Goal: Use online tool/utility: Utilize a website feature to perform a specific function

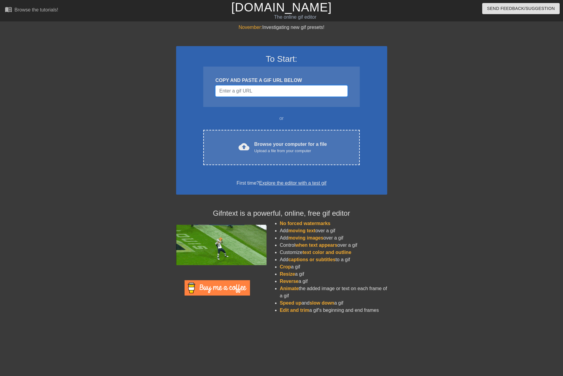
click at [265, 92] on input "Username" at bounding box center [281, 90] width 132 height 11
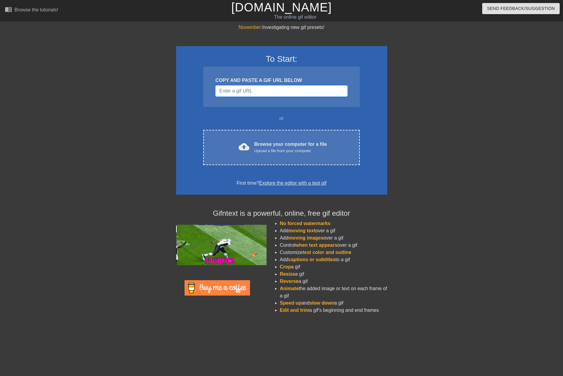
click at [269, 90] on input "Username" at bounding box center [281, 90] width 132 height 11
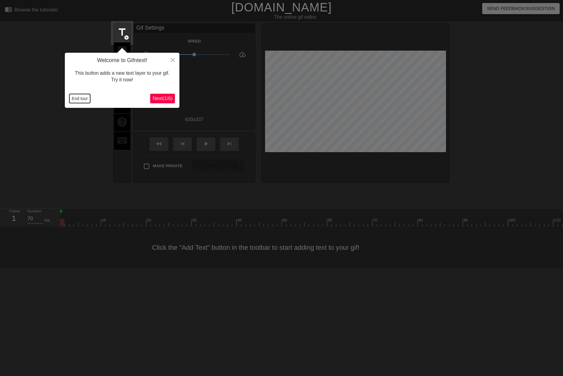
click at [80, 100] on button "End tour" at bounding box center [79, 98] width 21 height 9
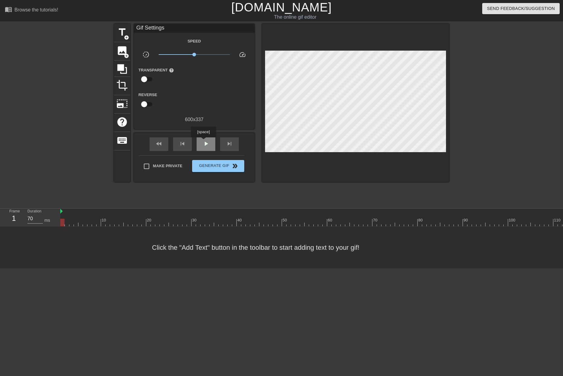
click at [203, 142] on span "play_arrow" at bounding box center [205, 143] width 7 height 7
click at [203, 142] on span "pause" at bounding box center [205, 143] width 7 height 7
click at [124, 30] on span "title" at bounding box center [121, 32] width 11 height 11
click at [157, 143] on span "fast_rewind" at bounding box center [158, 143] width 7 height 7
click at [211, 147] on div "play_arrow" at bounding box center [206, 145] width 19 height 14
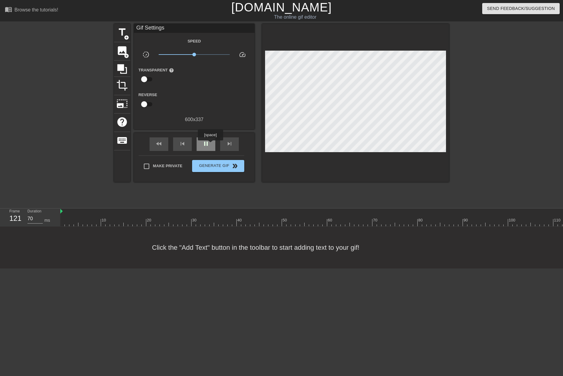
click at [210, 145] on div "pause" at bounding box center [206, 145] width 19 height 14
click at [186, 144] on span "skip_previous" at bounding box center [182, 143] width 7 height 7
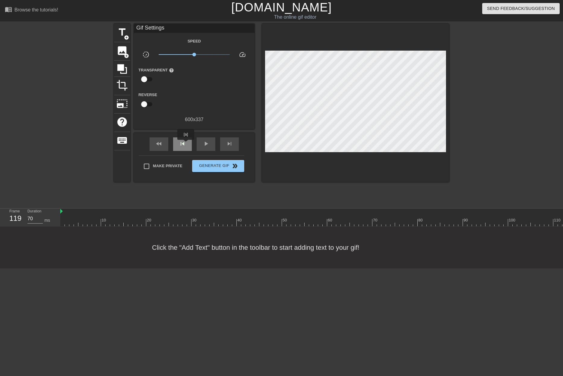
click at [186, 144] on span "skip_previous" at bounding box center [182, 143] width 7 height 7
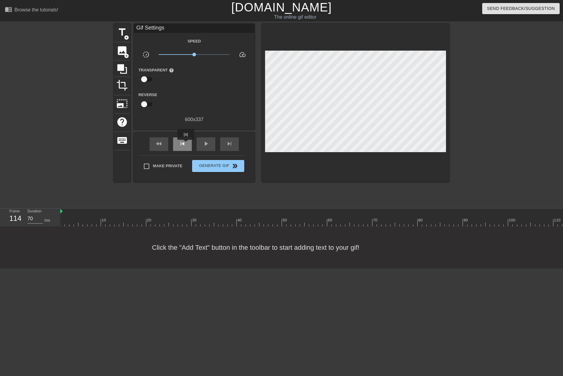
click at [186, 144] on span "skip_previous" at bounding box center [182, 143] width 7 height 7
click at [236, 144] on div "skip_next" at bounding box center [229, 145] width 19 height 14
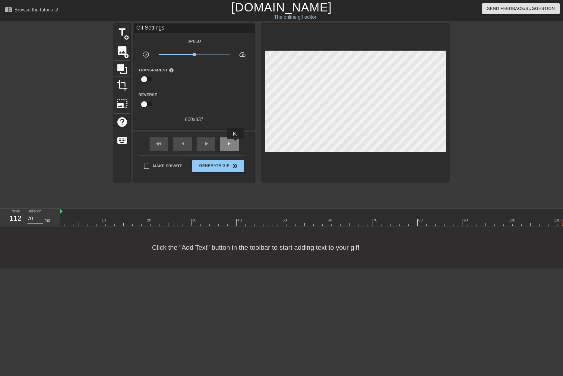
click at [236, 143] on div "skip_next" at bounding box center [229, 145] width 19 height 14
click at [125, 51] on span "image" at bounding box center [121, 50] width 11 height 11
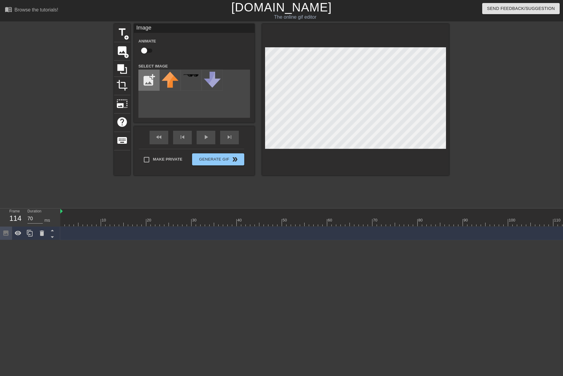
click at [144, 73] on input "file" at bounding box center [149, 80] width 21 height 21
type input "C:\fakepath\Screenshot [DATE] 075918.png"
click at [176, 77] on img at bounding box center [170, 75] width 17 height 3
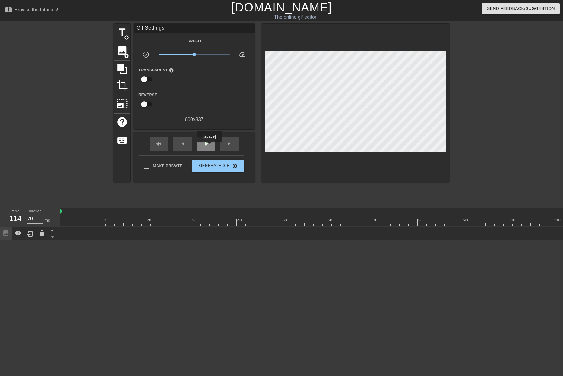
click at [211, 144] on div "play_arrow" at bounding box center [206, 145] width 19 height 14
click at [211, 144] on div "pause" at bounding box center [206, 145] width 19 height 14
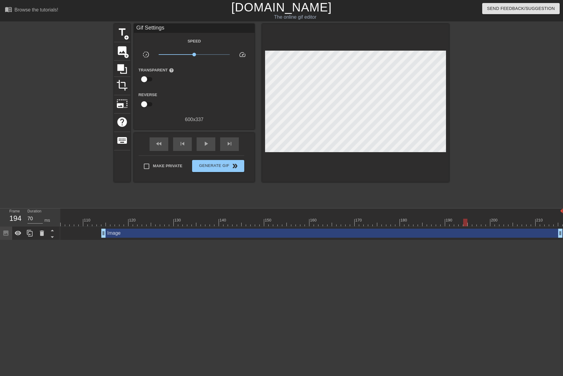
scroll to position [0, 471]
drag, startPoint x: 560, startPoint y: 231, endPoint x: 426, endPoint y: 217, distance: 134.6
click at [426, 217] on div "10 20 30 40 50 60 70 80 90 100 110 120 130 140 150 160" at bounding box center [311, 225] width 503 height 32
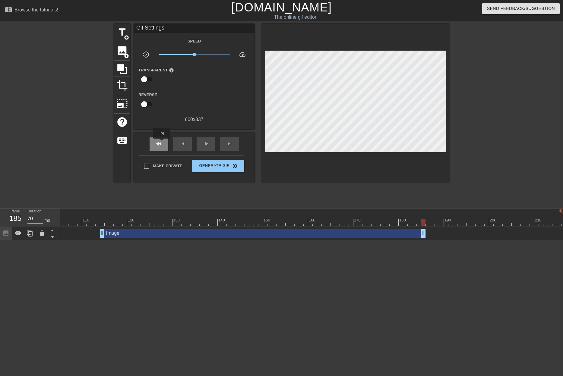
click at [162, 143] on span "fast_rewind" at bounding box center [158, 143] width 7 height 7
click at [205, 146] on span "play_arrow" at bounding box center [205, 143] width 7 height 7
click at [205, 146] on span "pause" at bounding box center [205, 143] width 7 height 7
click at [119, 31] on span "title" at bounding box center [121, 32] width 11 height 11
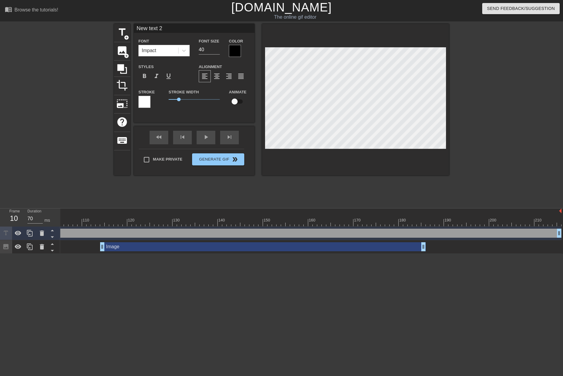
scroll to position [1, 2]
type input "I"
type textarea "I"
type input "It"
type textarea "It"
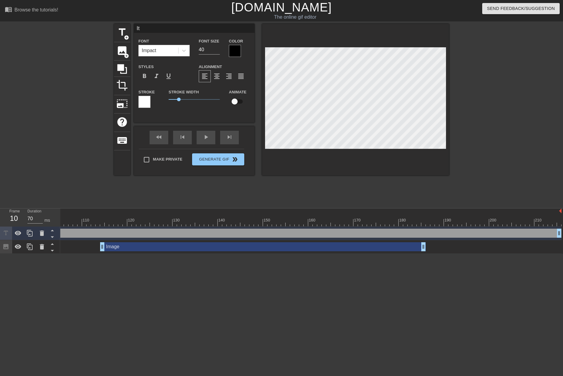
scroll to position [1, 1]
type input "Its"
type textarea "Its"
type input "It"
type textarea "It"
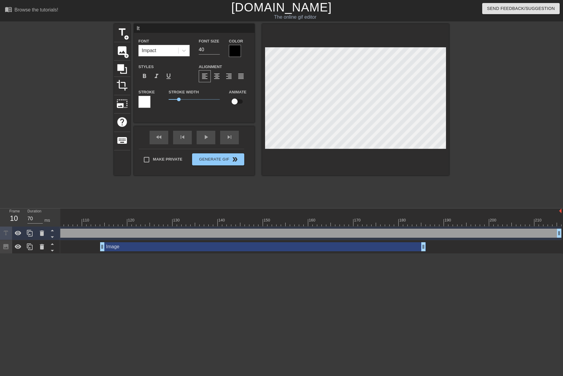
type input "It'"
type textarea "It'"
type input "It's"
type textarea "It's"
type input "It's"
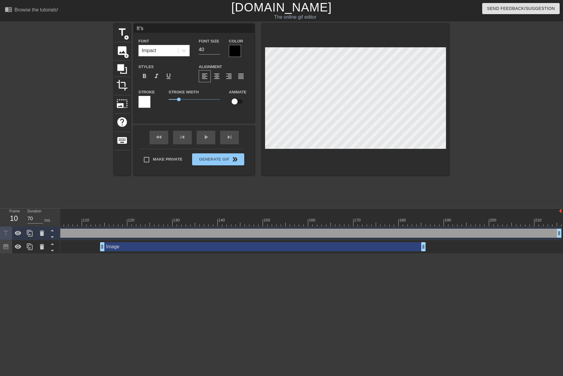
type textarea "It's"
type input "It's n"
type textarea "It's n"
type input "It's no"
type textarea "It's no"
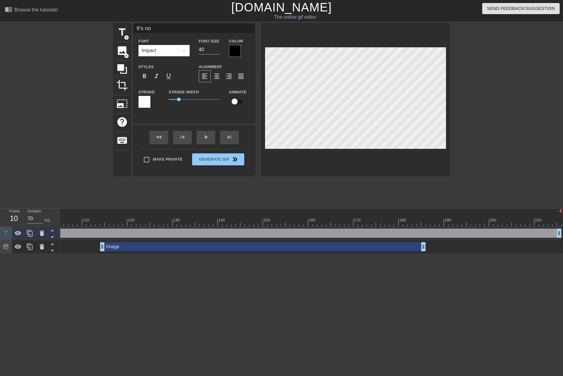
type input "It's not"
type textarea "It's not"
type input "It's not"
type textarea "It's not"
type input "It's not t"
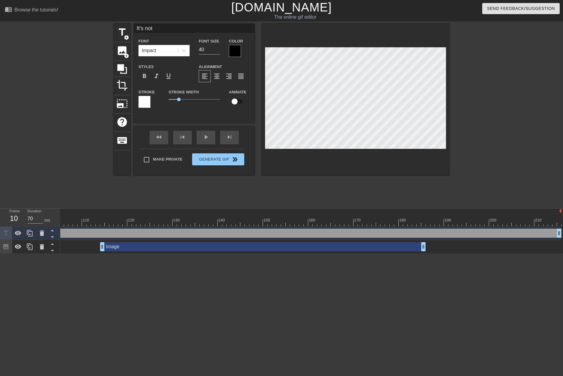
type textarea "It's not t"
type input "It's not th"
type textarea "It's not th"
type input "It's not the"
type textarea "It's not the"
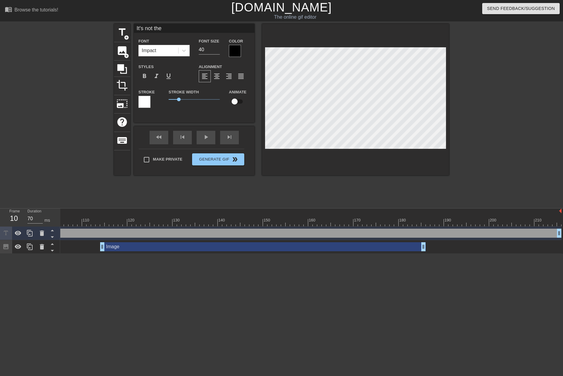
type input "It's not the"
type textarea "It's not the"
type input "It's not the S"
type textarea "It's not the S"
type input "It's not the So"
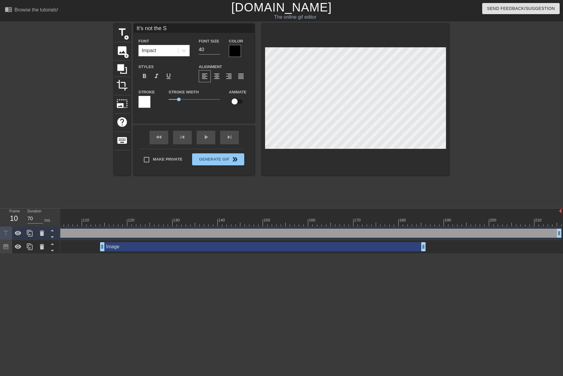
type textarea "It's not the So"
type input "It's not the Sox"
type textarea "It's not the Sox"
type input "It's not the Sox."
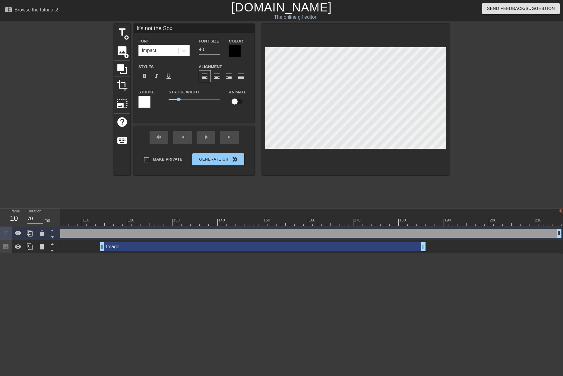
type textarea "It's not the Sox."
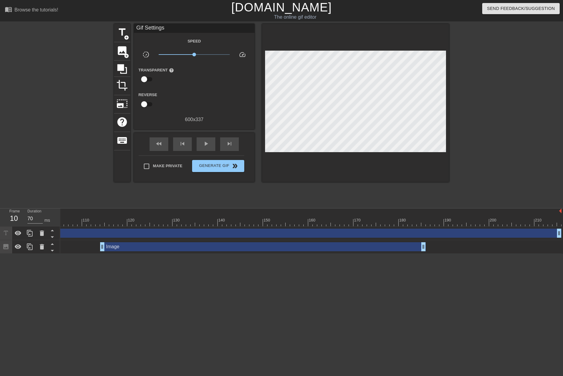
drag, startPoint x: 387, startPoint y: 160, endPoint x: 385, endPoint y: 156, distance: 5.1
click at [386, 160] on div at bounding box center [355, 103] width 187 height 158
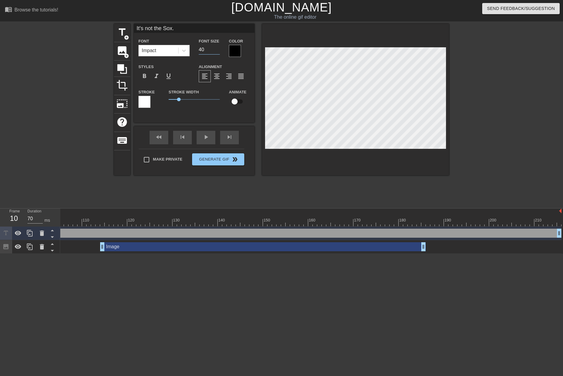
drag, startPoint x: 202, startPoint y: 47, endPoint x: 177, endPoint y: 51, distance: 26.0
click at [179, 51] on div "Font Impact Font Size 40 Color" at bounding box center [194, 47] width 121 height 20
type input "30"
click at [238, 51] on div at bounding box center [235, 51] width 12 height 12
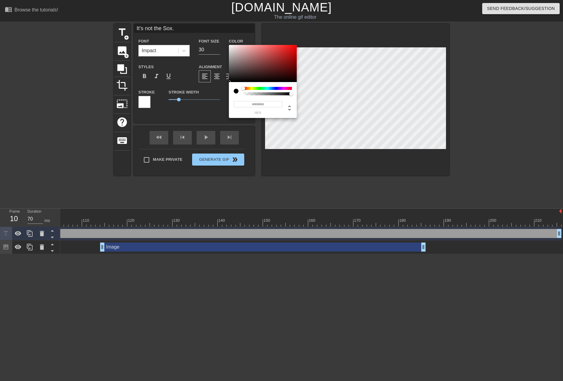
type input "#F6F0F0"
click at [230, 46] on div at bounding box center [263, 63] width 68 height 37
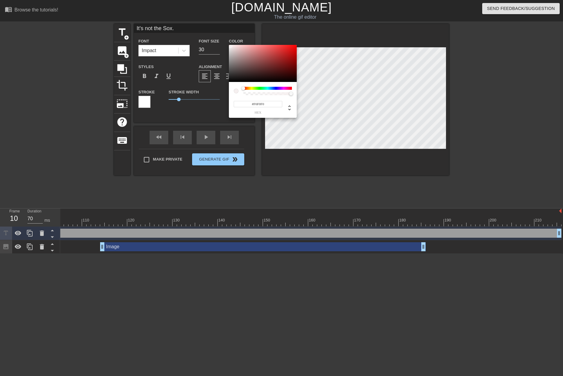
drag, startPoint x: 351, startPoint y: 174, endPoint x: 354, endPoint y: 157, distance: 17.9
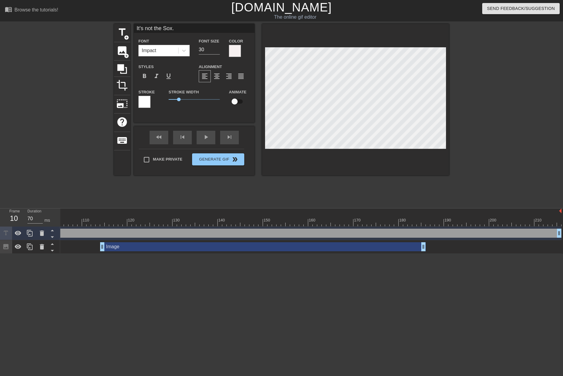
click at [143, 104] on div at bounding box center [144, 102] width 12 height 12
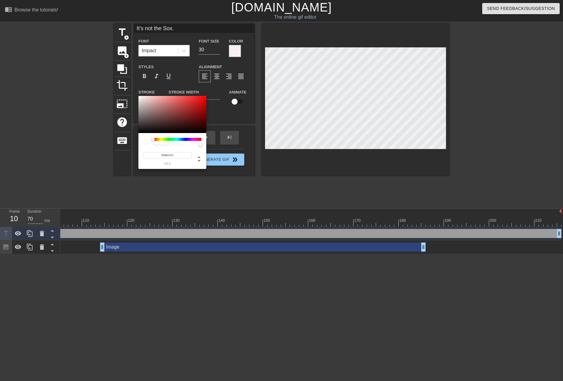
click at [139, 132] on div at bounding box center [172, 114] width 68 height 37
type input "#050505"
click at [140, 132] on div at bounding box center [172, 114] width 68 height 37
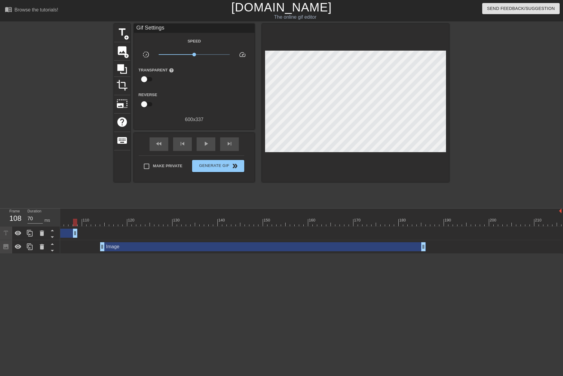
drag, startPoint x: 558, startPoint y: 234, endPoint x: 53, endPoint y: 221, distance: 505.1
click at [53, 220] on div "Frame 108 Duration 70 ms 10 20 30 40 50 60 70 80 90 100 110 120 130 140 150" at bounding box center [281, 231] width 563 height 45
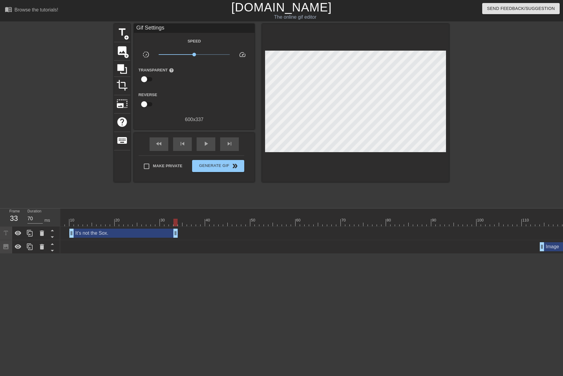
drag, startPoint x: 492, startPoint y: 234, endPoint x: 177, endPoint y: 208, distance: 316.6
click at [177, 208] on div "menu_book Browse the tutorials! [DOMAIN_NAME] The online gif editor Send Feedba…" at bounding box center [281, 127] width 563 height 254
click at [163, 142] on div "fast_rewind" at bounding box center [159, 145] width 19 height 14
click at [203, 144] on span "play_arrow" at bounding box center [205, 143] width 7 height 7
click at [203, 144] on span "pause" at bounding box center [205, 143] width 7 height 7
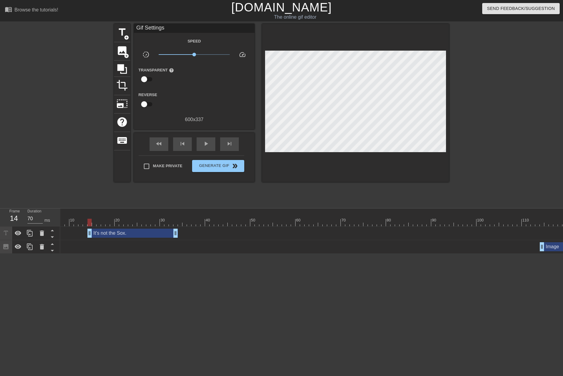
drag, startPoint x: 72, startPoint y: 232, endPoint x: 92, endPoint y: 233, distance: 19.6
click at [165, 143] on div "fast_rewind" at bounding box center [159, 145] width 19 height 14
click at [207, 144] on span "play_arrow" at bounding box center [205, 143] width 7 height 7
click at [205, 144] on span "pause" at bounding box center [205, 143] width 7 height 7
click at [179, 223] on div at bounding box center [515, 223] width 973 height 8
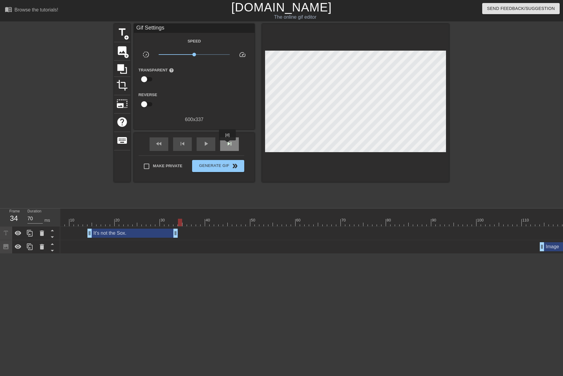
click at [228, 145] on span "skip_next" at bounding box center [229, 143] width 7 height 7
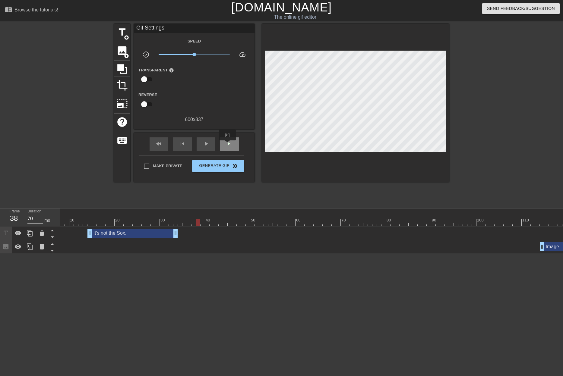
click at [228, 145] on span "skip_next" at bounding box center [229, 143] width 7 height 7
click at [182, 143] on span "skip_previous" at bounding box center [182, 143] width 7 height 7
click at [233, 145] on div "skip_next" at bounding box center [229, 145] width 19 height 14
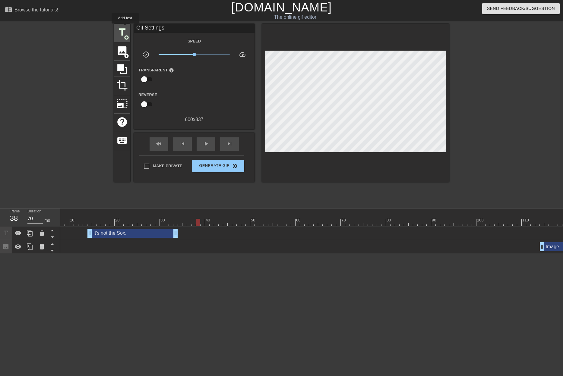
click at [125, 28] on span "title" at bounding box center [121, 32] width 11 height 11
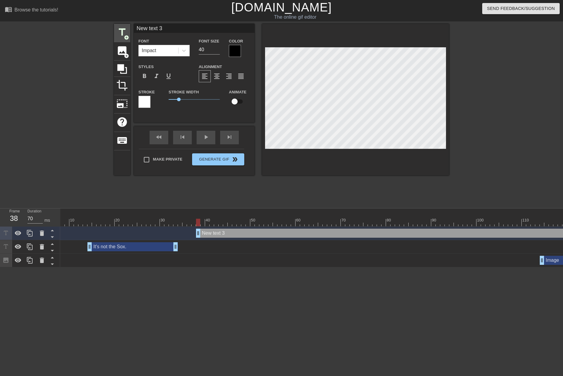
scroll to position [1, 2]
type input "M"
type textarea "M"
type input "Ma"
type textarea "Ma"
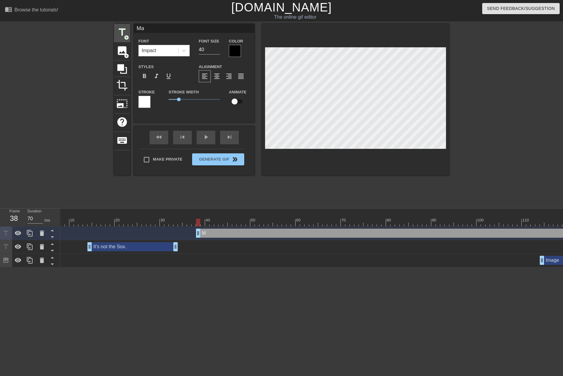
type input "May"
type textarea "May"
type input "Mayb"
type textarea "Mayb"
type input "Maybe"
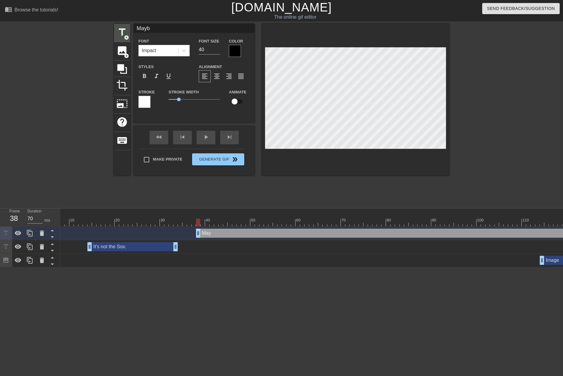
type textarea "Maybe"
type input "Maybe"
type textarea "Maybe"
type input "Maybe t"
type textarea "Maybe t"
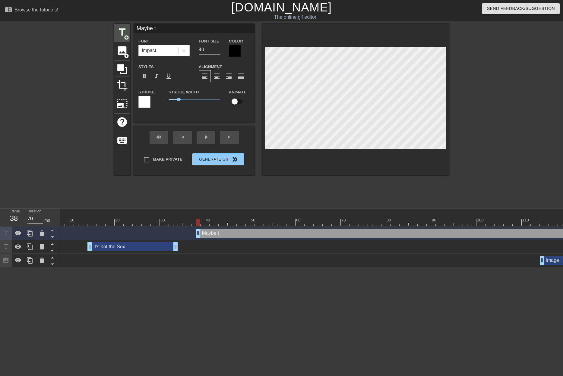
type input "Maybe th"
type textarea "Maybe th"
type input "Maybe the"
type textarea "Maybe the"
type input "Maybe the"
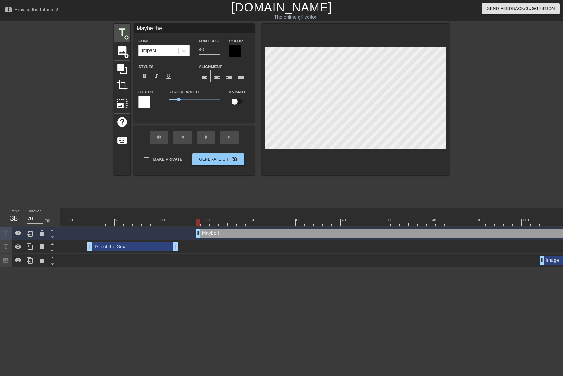
type textarea "Maybe the"
type input "Maybe the M"
type textarea "Maybe the M"
type input "Maybe the Ma"
type textarea "Maybe the Ma"
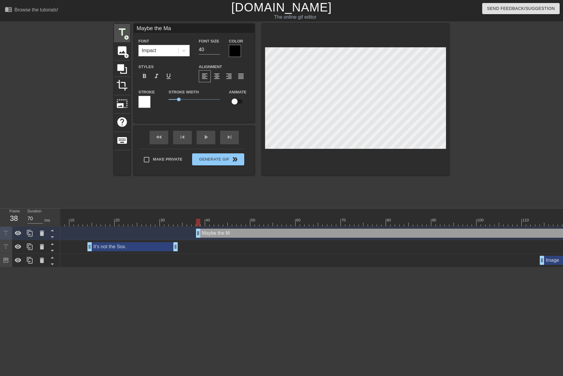
type input "Maybe the Mar"
type textarea "Maybe the Mar"
type input "Maybe the Marl"
type textarea "Maybe the Marl"
type input "Maybe the Marli"
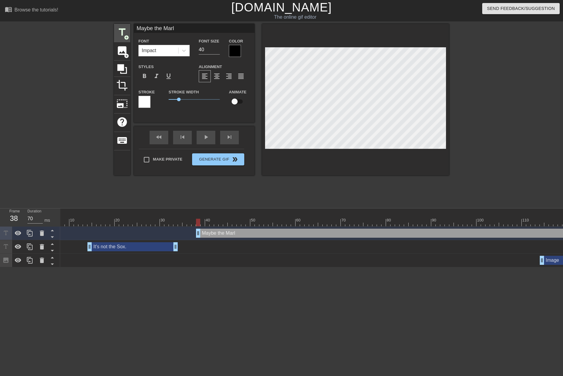
type textarea "Maybe the Marli"
type input "Maybe the [PERSON_NAME]"
type textarea "Maybe the [PERSON_NAME]"
type input "Maybe the Marlins"
type textarea "Maybe the Marlins"
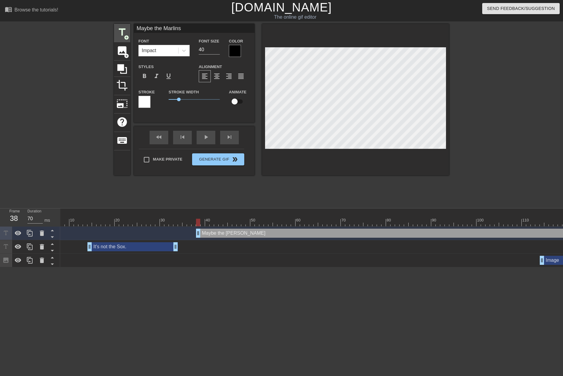
scroll to position [1, 3]
type input "Maybe the Marlins."
type textarea "Maybe the Marlins."
click at [411, 155] on div at bounding box center [355, 100] width 187 height 152
click at [175, 49] on div "Font Impact Font Size 40 Color" at bounding box center [194, 47] width 121 height 20
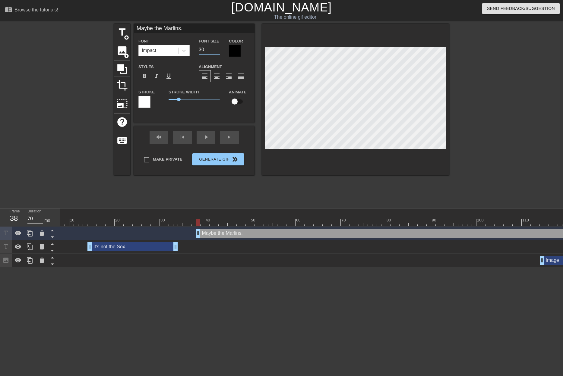
type input "30"
click at [238, 55] on div at bounding box center [235, 51] width 12 height 12
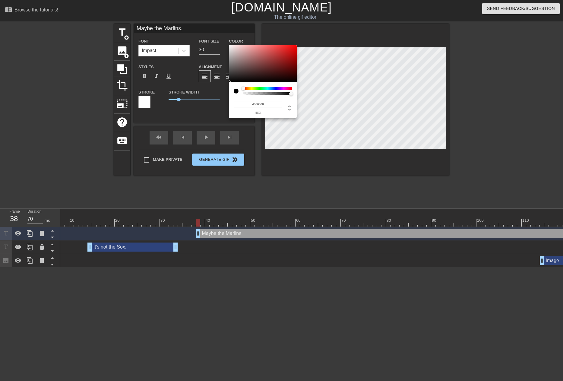
type input "#FAF5F5"
click at [230, 46] on div at bounding box center [263, 63] width 68 height 37
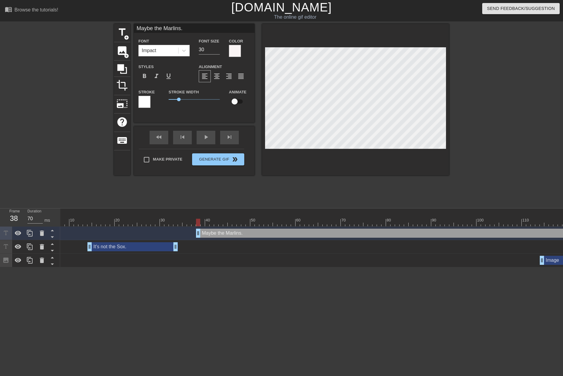
click at [148, 105] on div at bounding box center [144, 102] width 12 height 12
click at [148, 103] on div at bounding box center [144, 102] width 12 height 12
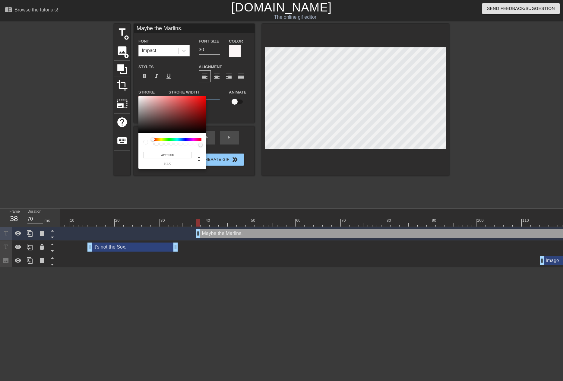
type input "#0D0D0D"
click at [140, 131] on div at bounding box center [172, 114] width 68 height 37
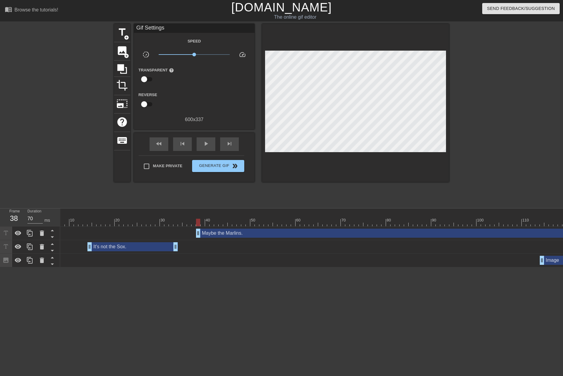
drag, startPoint x: 556, startPoint y: 272, endPoint x: 555, endPoint y: 268, distance: 4.2
click at [555, 268] on html "menu_book Browse the tutorials! [DOMAIN_NAME] The online gif editor Send Feedba…" at bounding box center [281, 134] width 563 height 268
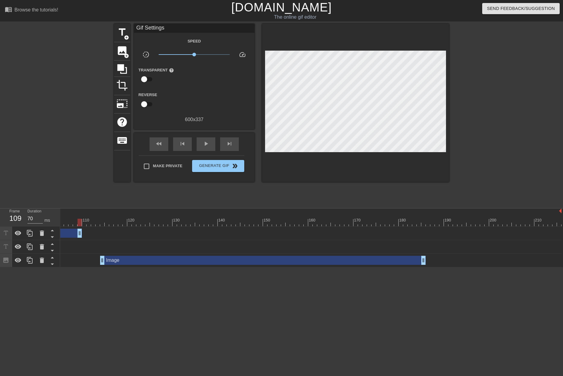
drag, startPoint x: 560, startPoint y: 233, endPoint x: 74, endPoint y: 228, distance: 485.6
click at [74, 227] on div "Maybe the Marlins. drag_handle drag_handle" at bounding box center [75, 234] width 973 height 14
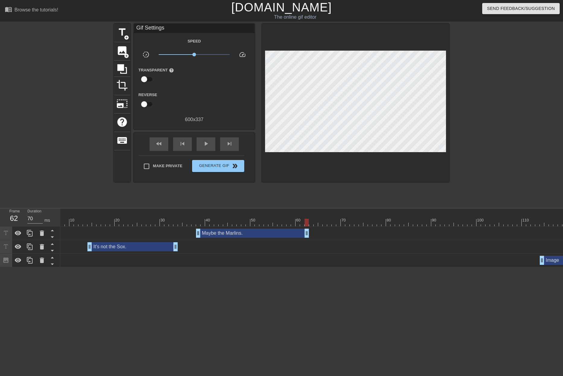
drag, startPoint x: 515, startPoint y: 232, endPoint x: 287, endPoint y: 217, distance: 228.5
click at [287, 220] on div "10 20 30 40 50 60 70 80 90 100 110 120 130 140 150 160" at bounding box center [311, 238] width 503 height 59
click at [233, 141] on span "skip_next" at bounding box center [229, 143] width 7 height 7
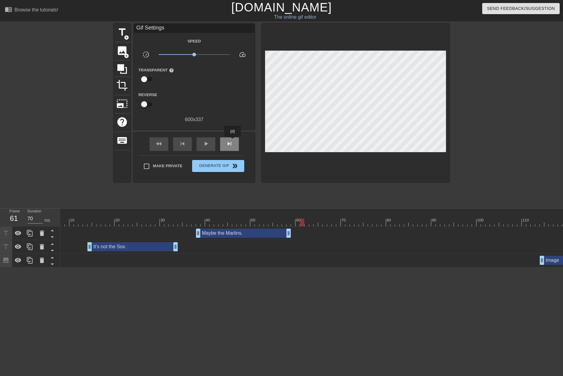
click at [233, 141] on span "skip_next" at bounding box center [229, 143] width 7 height 7
click at [233, 141] on div "skip_next" at bounding box center [229, 145] width 19 height 14
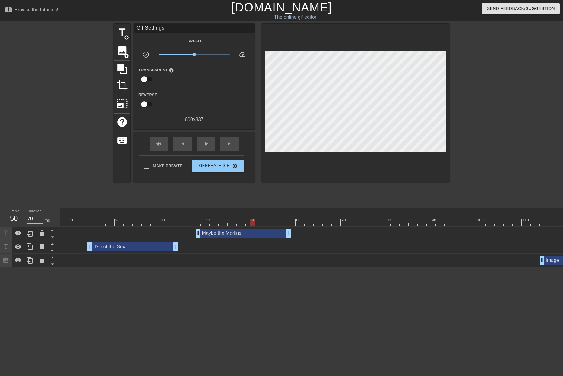
click at [254, 222] on div at bounding box center [515, 223] width 973 height 8
click at [226, 142] on span "skip_next" at bounding box center [229, 143] width 7 height 7
click at [227, 142] on span "skip_next" at bounding box center [229, 143] width 7 height 7
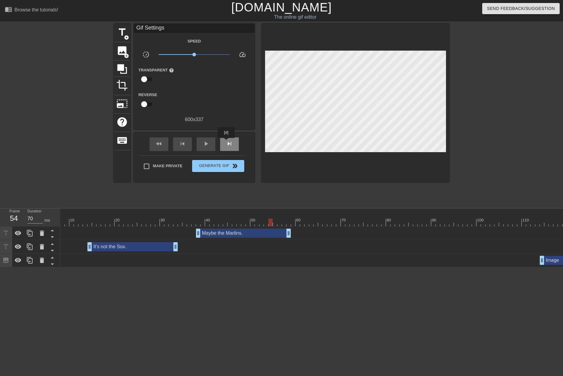
click at [227, 142] on span "skip_next" at bounding box center [229, 143] width 7 height 7
drag, startPoint x: 289, startPoint y: 233, endPoint x: 255, endPoint y: 230, distance: 33.7
click at [234, 144] on div "skip_next" at bounding box center [229, 145] width 19 height 14
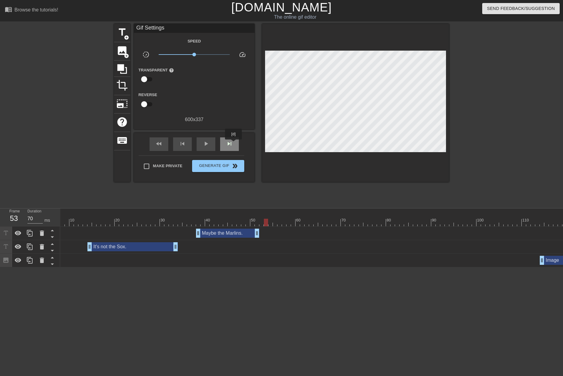
click at [234, 144] on div "skip_next" at bounding box center [229, 145] width 19 height 14
drag, startPoint x: 121, startPoint y: 35, endPoint x: 125, endPoint y: 35, distance: 4.2
click at [121, 35] on span "title" at bounding box center [121, 32] width 11 height 11
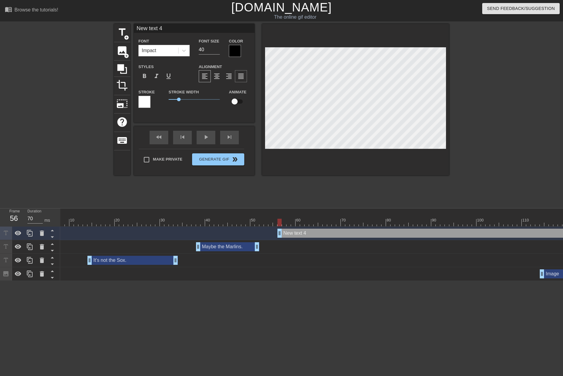
scroll to position [1, 1]
type input "O"
type textarea "O"
type input "Or"
type textarea "Or"
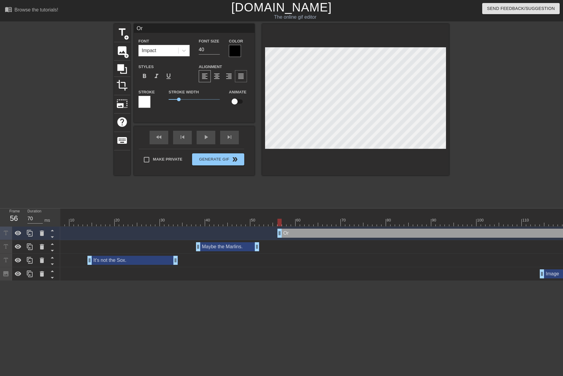
type input "Or"
type textarea "Or"
type input "Or t"
type textarea "Or t"
type input "Or th"
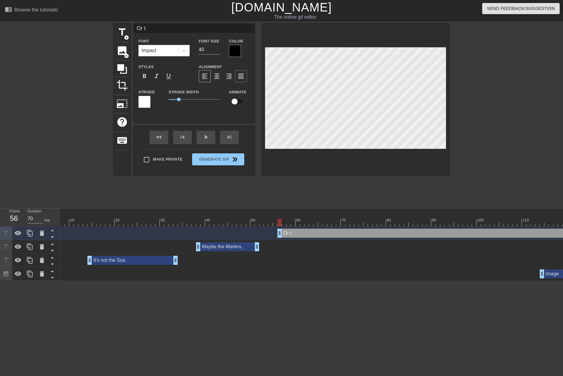
type textarea "Or th"
type input "Or the"
type textarea "Or the"
type input "Or the"
type textarea "Or the"
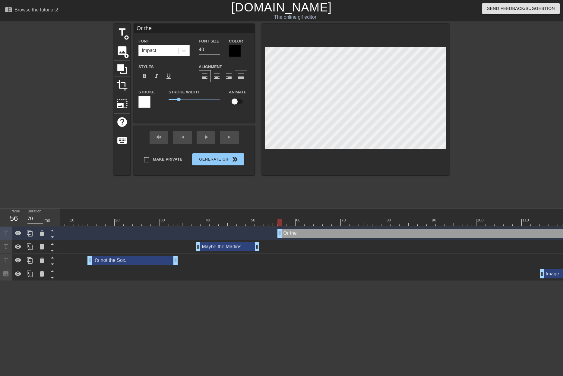
type input "Or the D"
type textarea "Or the D"
type input "Or the D-"
type textarea "Or the D-"
type input "Or the D-R"
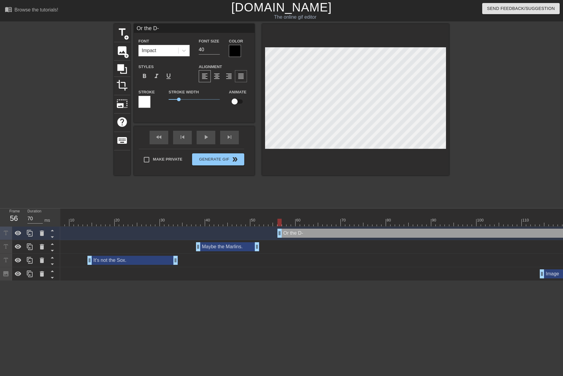
type textarea "Or the D-R"
type input "Or the D-Ra"
type textarea "Or the D-Ra"
type input "Or the D-Ray"
type textarea "Or the D-Ray"
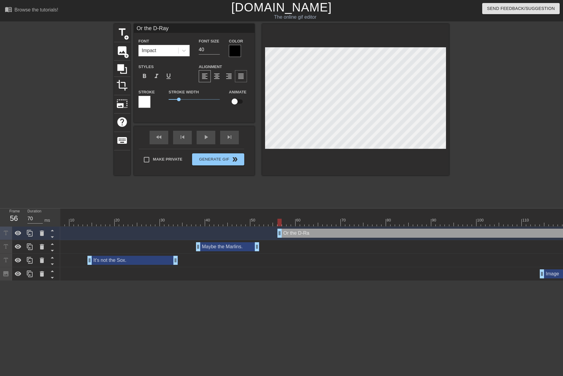
type input "Or the D-Rays"
type textarea "Or the D-Rays"
type input "Or the D-Rays."
type textarea "Or the D-Rays."
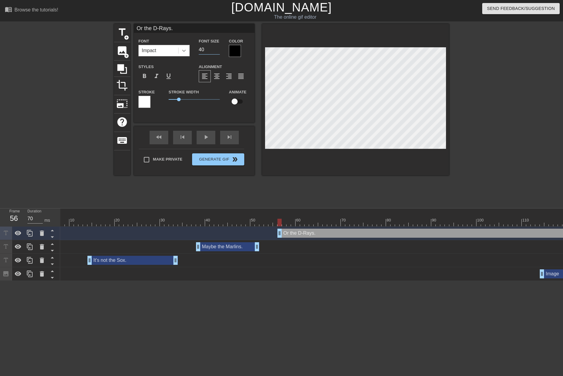
drag, startPoint x: 206, startPoint y: 47, endPoint x: 184, endPoint y: 48, distance: 22.0
click at [184, 48] on div "Font Impact Font Size 40 Color" at bounding box center [194, 47] width 121 height 20
type input "30"
click at [235, 50] on div at bounding box center [235, 51] width 12 height 12
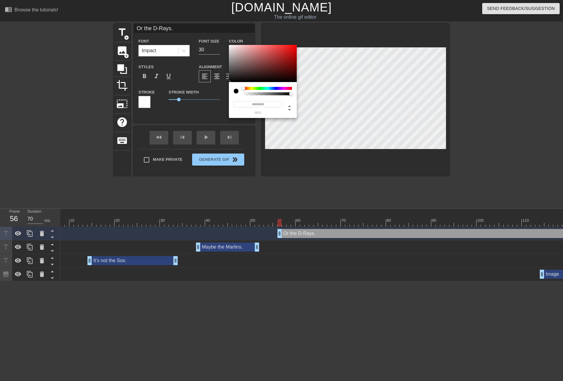
type input "#F2EAEA"
click at [231, 47] on div at bounding box center [263, 63] width 68 height 37
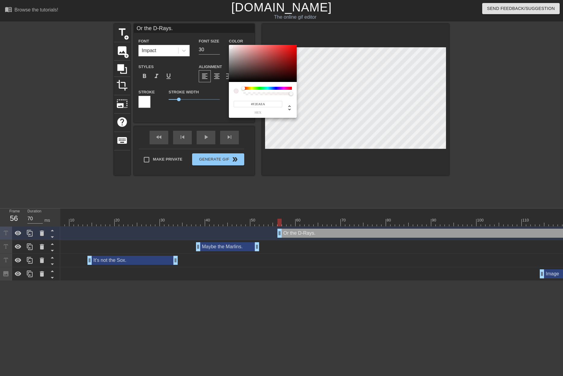
drag, startPoint x: 324, startPoint y: 187, endPoint x: 346, endPoint y: 165, distance: 31.6
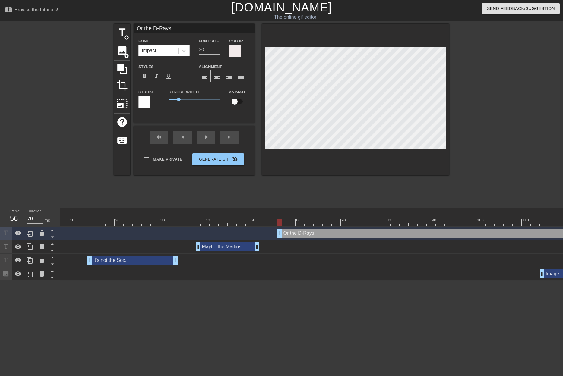
click at [147, 104] on div at bounding box center [144, 102] width 12 height 12
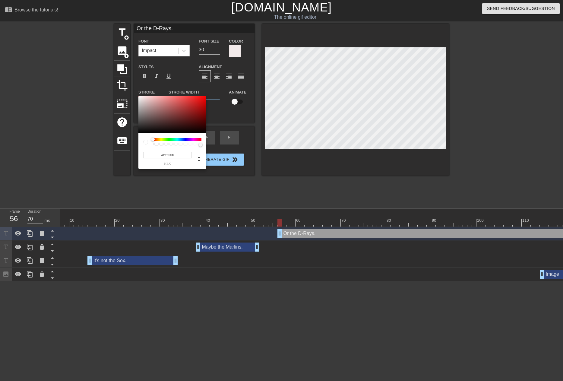
type input "#050505"
click at [140, 132] on div at bounding box center [172, 114] width 68 height 37
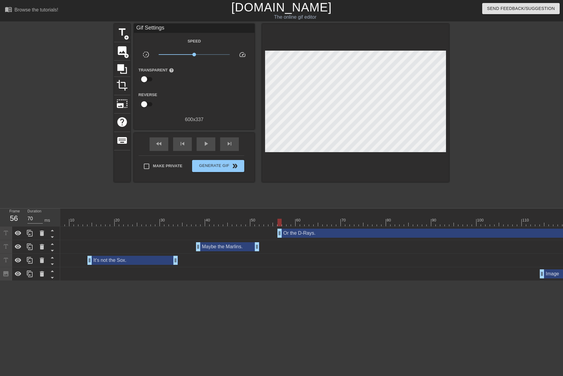
scroll to position [0, 471]
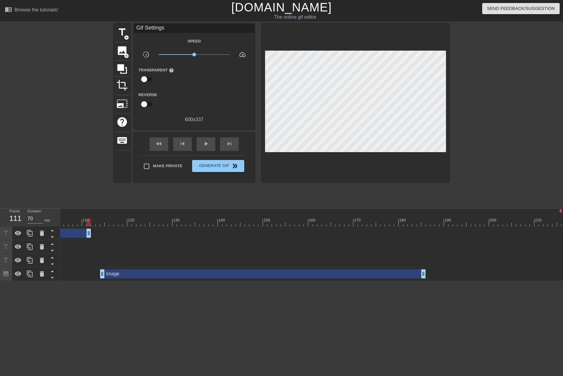
drag, startPoint x: 560, startPoint y: 233, endPoint x: 80, endPoint y: 257, distance: 480.2
click at [68, 215] on div "10 20 30 40 50 60 70 80 90 100 110 120 130 140 150 160" at bounding box center [311, 245] width 503 height 72
drag, startPoint x: 311, startPoint y: 280, endPoint x: 306, endPoint y: 280, distance: 5.4
click at [306, 280] on div "Image drag_handle drag_handle" at bounding box center [75, 275] width 973 height 14
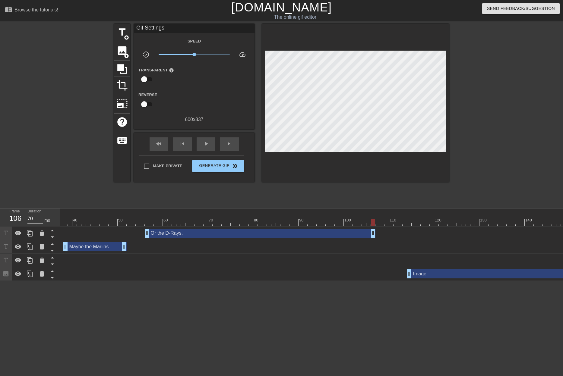
scroll to position [0, 160]
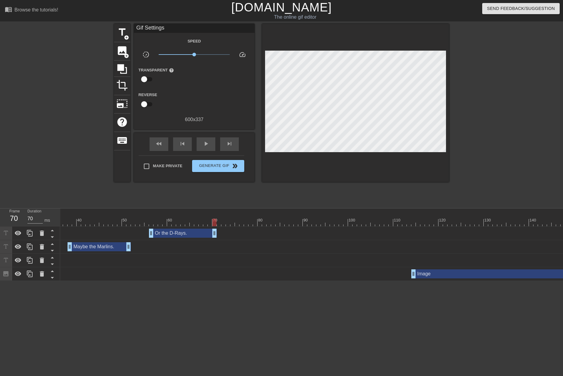
drag, startPoint x: 378, startPoint y: 233, endPoint x: 216, endPoint y: 222, distance: 162.9
click at [216, 222] on div "10 20 30 40 50 60 70 80 90 100 110 120 130 140 150 160" at bounding box center [311, 245] width 503 height 72
click at [230, 144] on span "skip_next" at bounding box center [229, 143] width 7 height 7
click at [230, 143] on span "skip_next" at bounding box center [229, 143] width 7 height 7
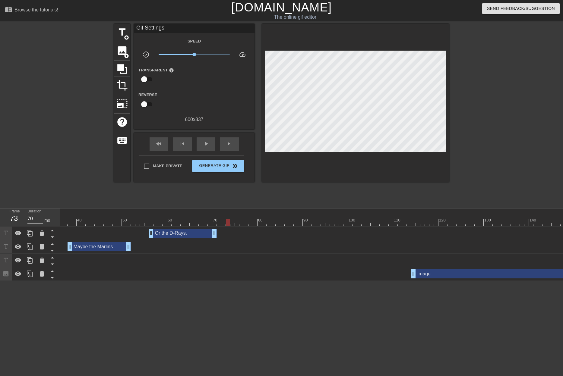
click at [67, 220] on div at bounding box center [386, 223] width 973 height 8
click at [235, 143] on div "skip_next" at bounding box center [229, 145] width 19 height 14
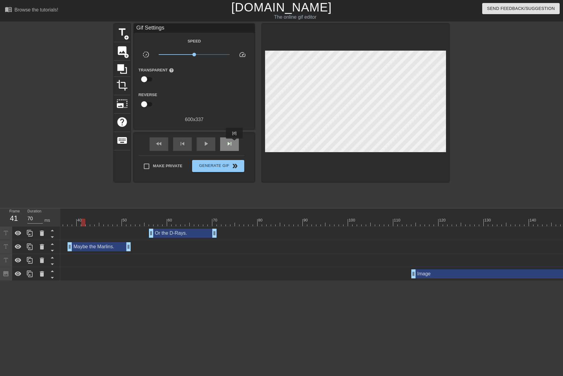
click at [235, 143] on div "skip_next" at bounding box center [229, 145] width 19 height 14
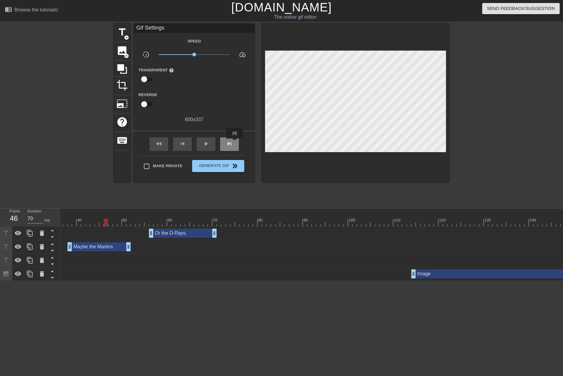
click at [235, 143] on div "skip_next" at bounding box center [229, 145] width 19 height 14
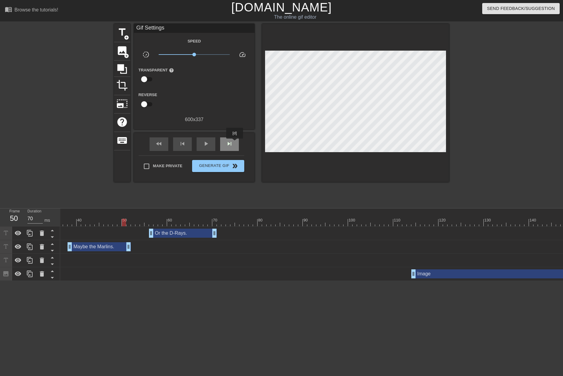
click at [235, 143] on div "skip_next" at bounding box center [229, 145] width 19 height 14
click at [129, 219] on div at bounding box center [386, 223] width 973 height 8
click at [231, 144] on span "skip_next" at bounding box center [229, 143] width 7 height 7
click at [230, 145] on span "skip_next" at bounding box center [229, 143] width 7 height 7
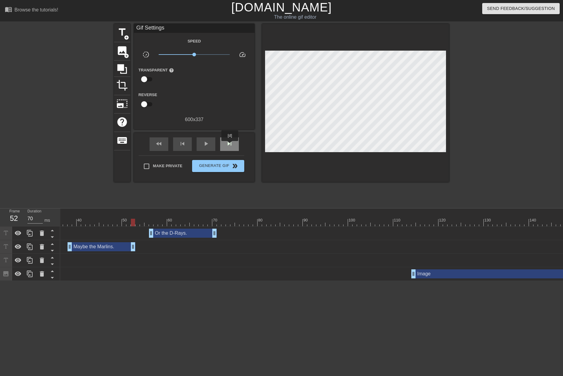
click at [230, 145] on span "skip_next" at bounding box center [229, 143] width 7 height 7
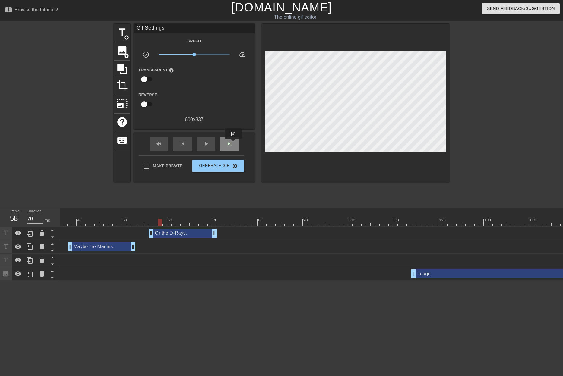
click at [233, 144] on div "skip_next" at bounding box center [229, 145] width 19 height 14
drag, startPoint x: 151, startPoint y: 232, endPoint x: 179, endPoint y: 233, distance: 28.4
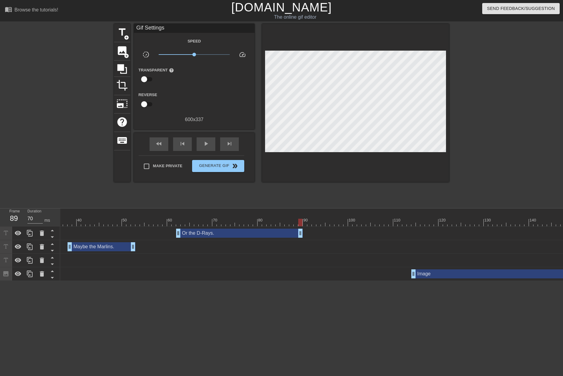
drag, startPoint x: 215, startPoint y: 234, endPoint x: 300, endPoint y: 231, distance: 84.8
drag, startPoint x: 301, startPoint y: 231, endPoint x: 257, endPoint y: 231, distance: 43.7
click at [175, 217] on div at bounding box center [174, 219] width 5 height 8
click at [229, 144] on span "skip_next" at bounding box center [229, 143] width 7 height 7
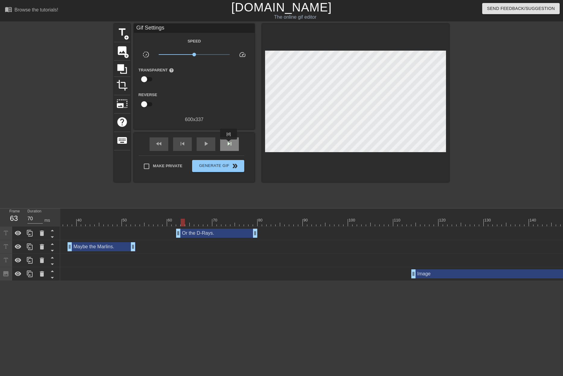
click at [229, 144] on span "skip_next" at bounding box center [229, 143] width 7 height 7
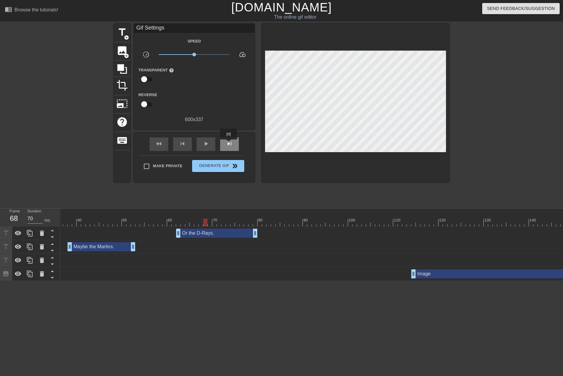
click at [229, 144] on span "skip_next" at bounding box center [229, 143] width 7 height 7
click at [230, 144] on span "skip_next" at bounding box center [229, 143] width 7 height 7
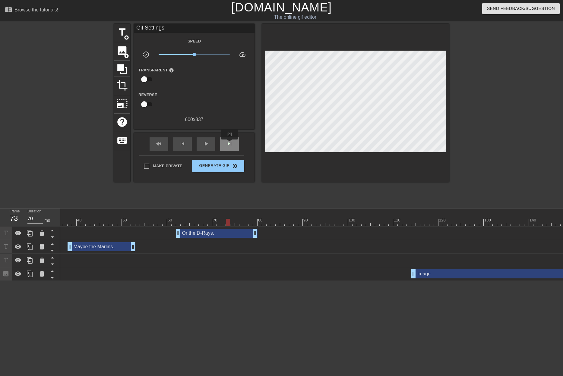
click at [230, 144] on span "skip_next" at bounding box center [229, 143] width 7 height 7
click at [231, 144] on span "skip_next" at bounding box center [229, 143] width 7 height 7
click at [232, 143] on span "skip_next" at bounding box center [229, 143] width 7 height 7
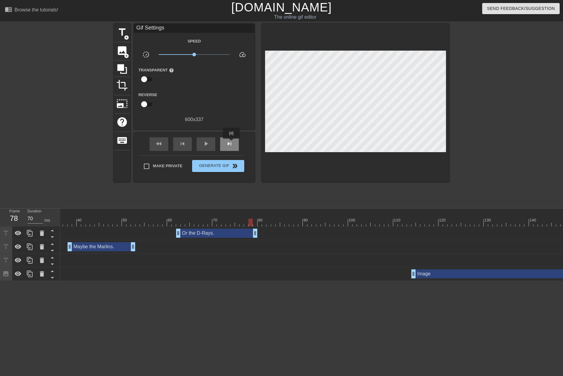
click at [232, 143] on span "skip_next" at bounding box center [229, 143] width 7 height 7
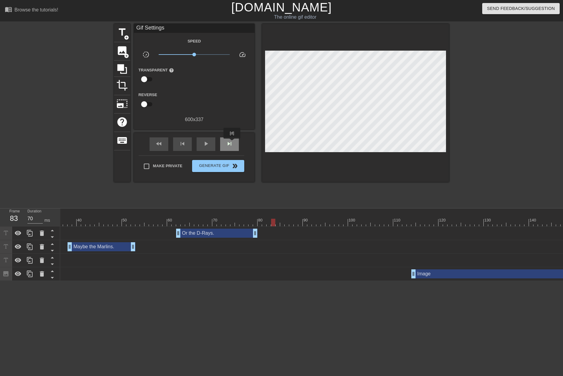
click at [232, 143] on span "skip_next" at bounding box center [229, 143] width 7 height 7
click at [233, 143] on span "skip_next" at bounding box center [229, 143] width 7 height 7
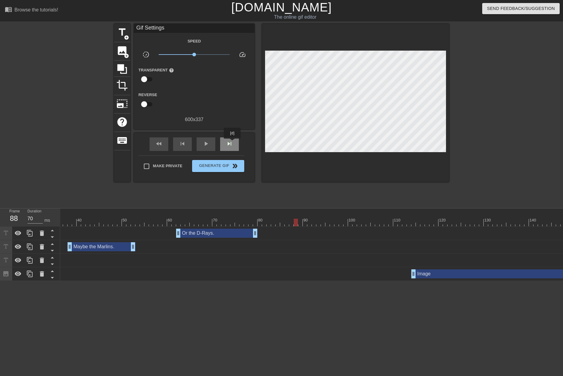
click at [233, 143] on span "skip_next" at bounding box center [229, 143] width 7 height 7
click at [208, 148] on div "play_arrow" at bounding box center [206, 145] width 19 height 14
click at [208, 147] on div "pause" at bounding box center [206, 145] width 19 height 14
click at [253, 219] on div at bounding box center [386, 223] width 973 height 8
click at [233, 141] on span "skip_next" at bounding box center [229, 143] width 7 height 7
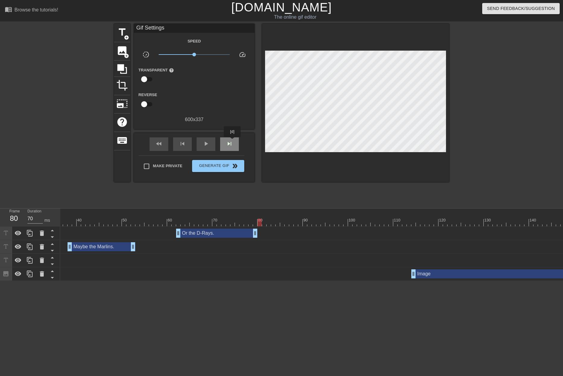
click at [233, 141] on span "skip_next" at bounding box center [229, 143] width 7 height 7
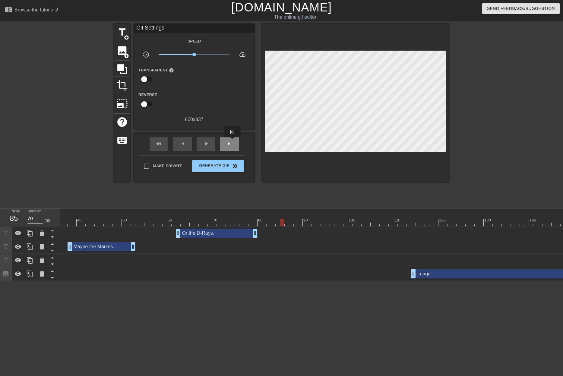
click at [233, 141] on span "skip_next" at bounding box center [229, 143] width 7 height 7
click at [127, 31] on span "title" at bounding box center [121, 32] width 11 height 11
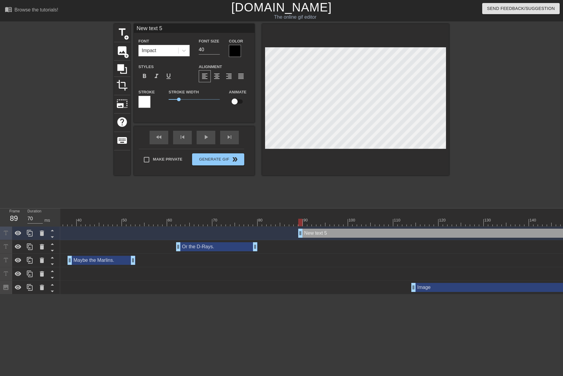
scroll to position [1, 1]
type input "/"
type textarea "/"
type input "/b"
type textarea "/b"
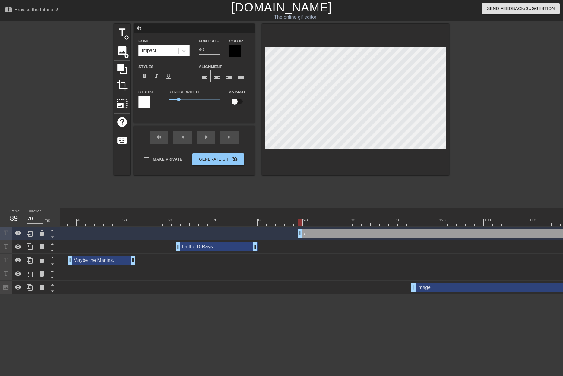
scroll to position [1, 1]
type input "/b="
type textarea "/b="
type input "/b=="
type textarea "/b=="
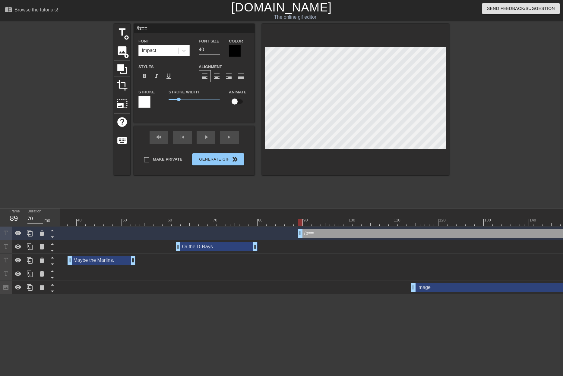
type input "/b="
type textarea "/b="
type input "/b"
type textarea "/b"
type input "/"
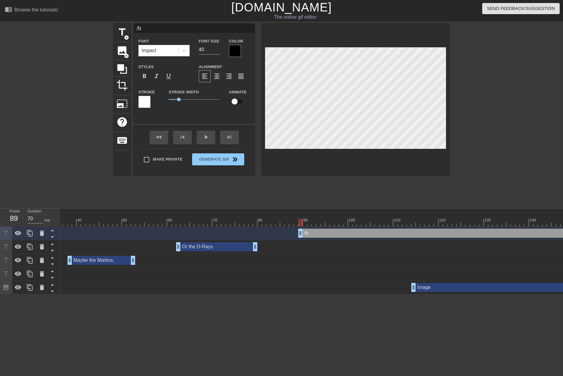
type textarea "/"
type input "B"
type textarea "B"
type input "Bu"
type textarea "Bu"
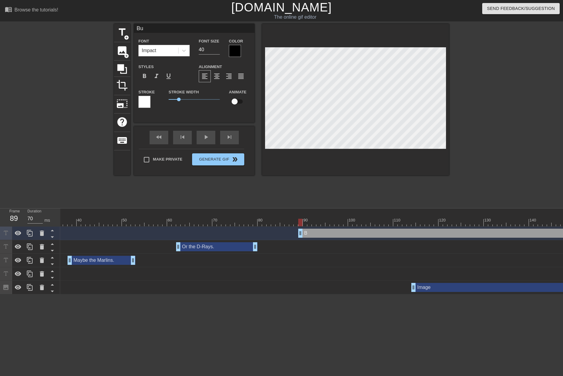
type input "But"
type textarea "But"
type input "But"
type textarea "But"
type input "But i"
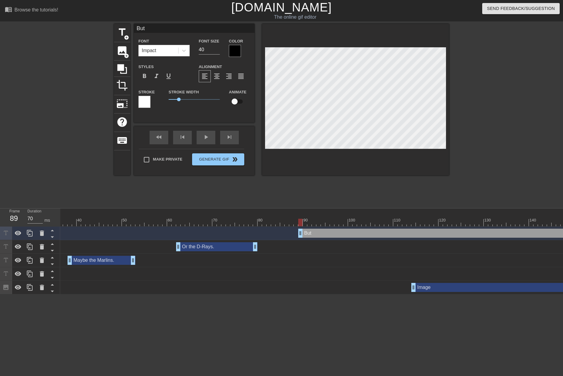
type textarea "But i"
type input "But it"
type textarea "But it"
type input "But it'"
type textarea "But it'"
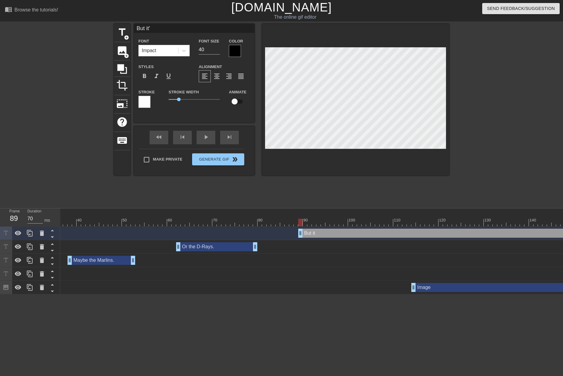
type input "But it's"
type textarea "But it's"
type input "But it's"
type textarea "But it's"
type input "But it's d"
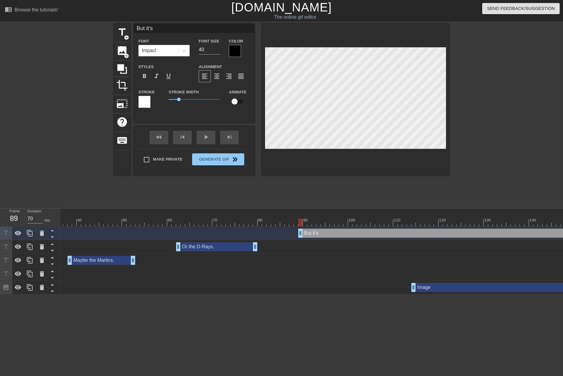
type textarea "But it's d"
type input "But it's de"
type textarea "But it's de"
type input "But it's def"
type textarea "But it's def"
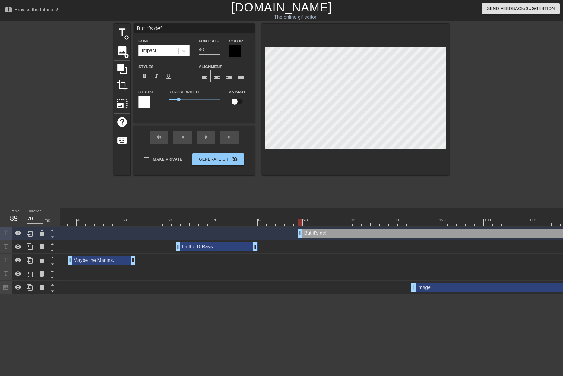
type input "But it's defi"
type textarea "But it's defi"
type input "But it's defin"
type textarea "But it's defin"
type input "But it's defini"
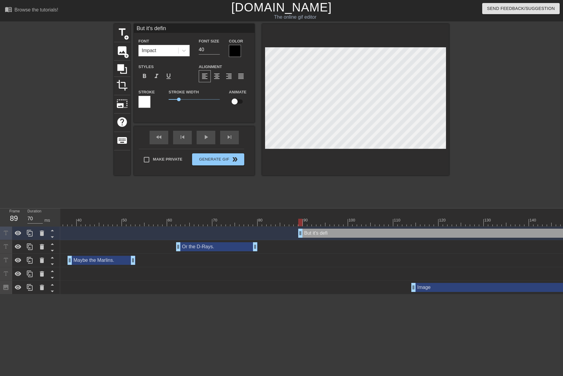
type textarea "But it's defini"
type input "But it's definit"
type textarea "But it's definit"
type input "But it's definitl"
type textarea "But it's definitl"
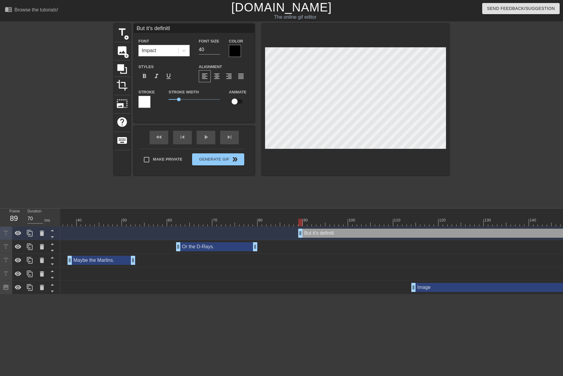
type input "But it's definitle"
type textarea "But it's definitle"
type input "But it's definitley"
type textarea "But it's definitley"
type input "But it's definitley"
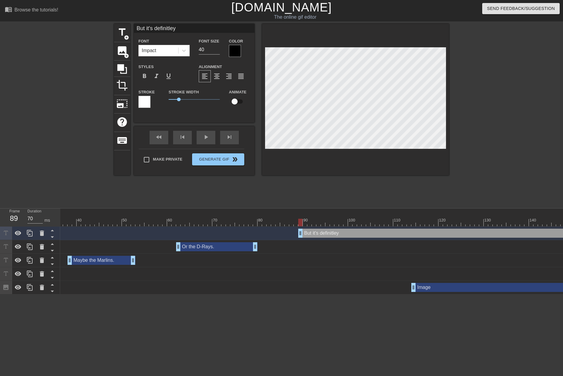
type textarea "But it's definitley"
type input "But it's definitley n"
type textarea "But it's definitley n"
type input "But it's definitley no"
type textarea "But it's definitley no"
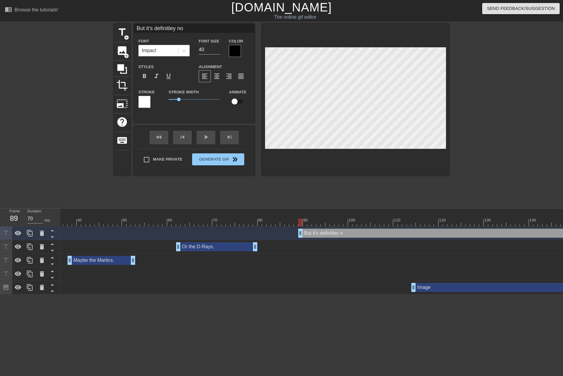
type input "But it's definitley not"
type textarea "But it's definitley not"
type input "But it's definitley no"
type textarea "But it's definitley no"
type input "But it's definitley n"
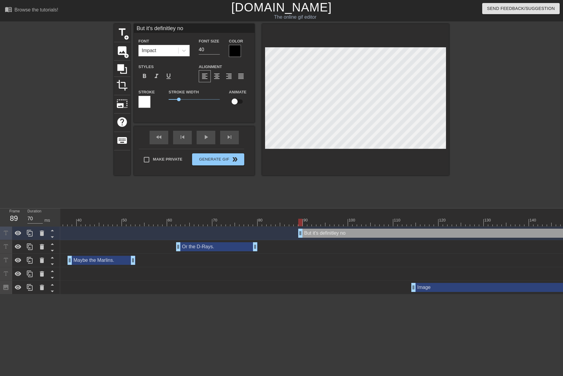
type textarea "But it's definitley n"
type input "But it's definitley"
type textarea "But it's definitley"
type input "But it's definitley"
type textarea "But it's definitley"
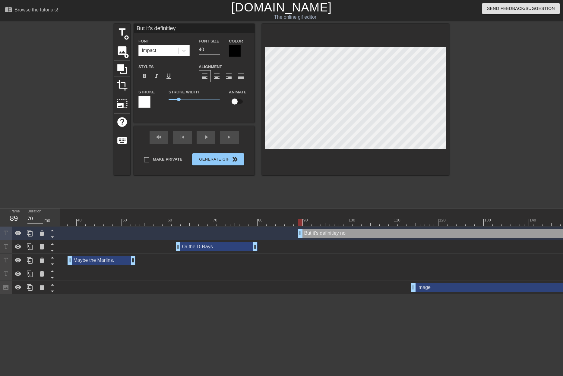
type input "But it's definitle"
type textarea "But it's definitle"
type input "But it's definitl"
type textarea "But it's definitl"
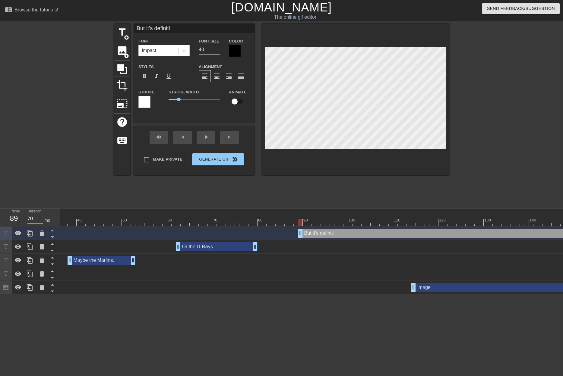
type input "But it's definit"
type textarea "But it's definit"
type input "But it's definite"
type textarea "But it's definite"
type input "But it's definitel"
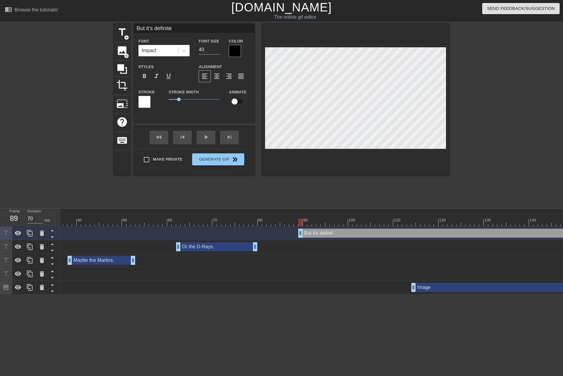
type textarea "But it's definitel"
type input "But it's definitely"
type textarea "But it's definitely"
type input "But it's definitely"
type textarea "But it's definitely"
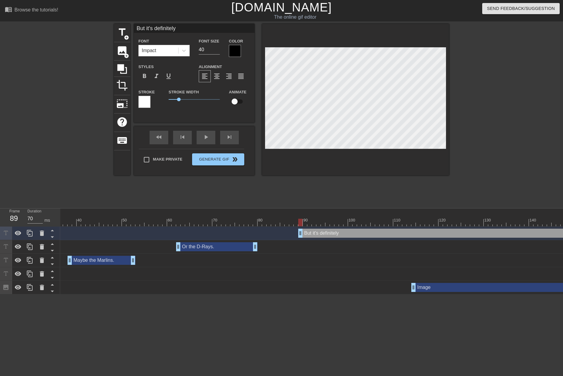
type input "But it's definitely n"
type textarea "But it's definitely n"
type input "But it's definitely no"
type textarea "But it's definitely no"
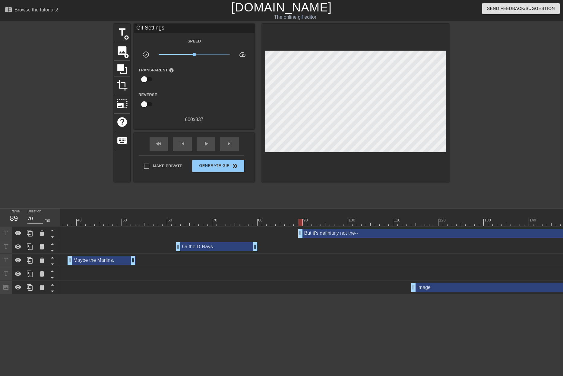
drag, startPoint x: 337, startPoint y: 166, endPoint x: 337, endPoint y: 154, distance: 12.4
click at [337, 163] on div at bounding box center [355, 103] width 187 height 158
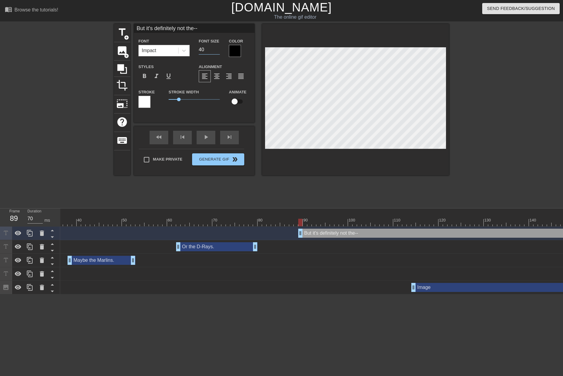
drag, startPoint x: 201, startPoint y: 48, endPoint x: 159, endPoint y: 54, distance: 42.6
click at [159, 54] on div "Font Impact Font Size 40 Color" at bounding box center [194, 47] width 121 height 20
click at [232, 52] on div at bounding box center [235, 51] width 12 height 12
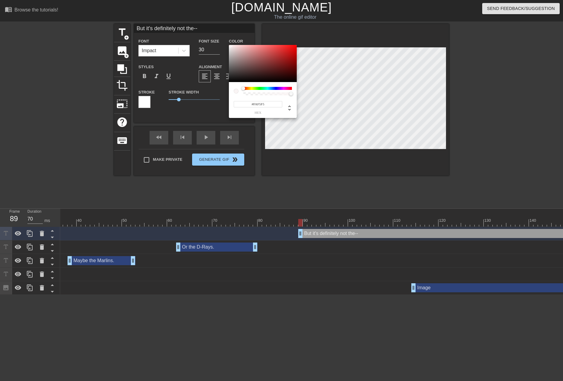
click at [230, 46] on div at bounding box center [263, 63] width 68 height 37
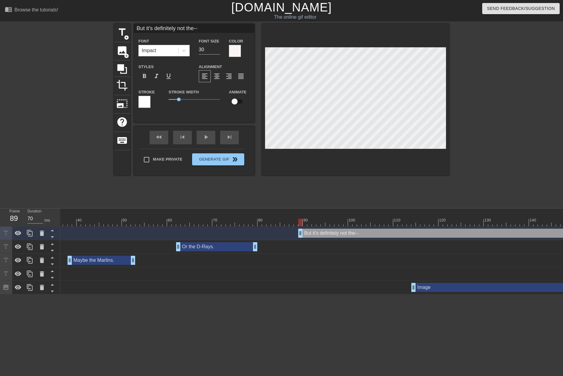
click at [145, 102] on div at bounding box center [144, 102] width 12 height 12
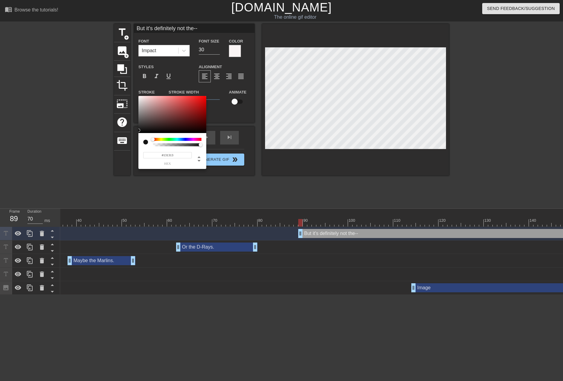
click at [139, 130] on div at bounding box center [172, 114] width 68 height 37
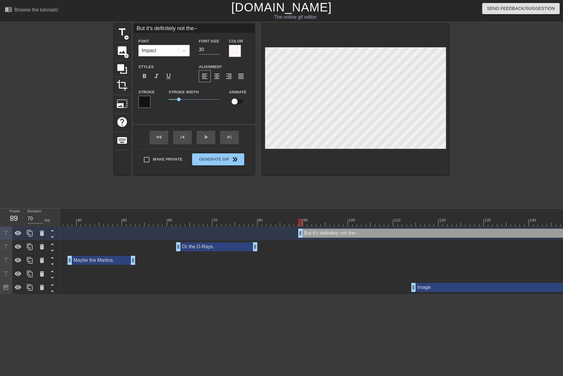
scroll to position [0, 471]
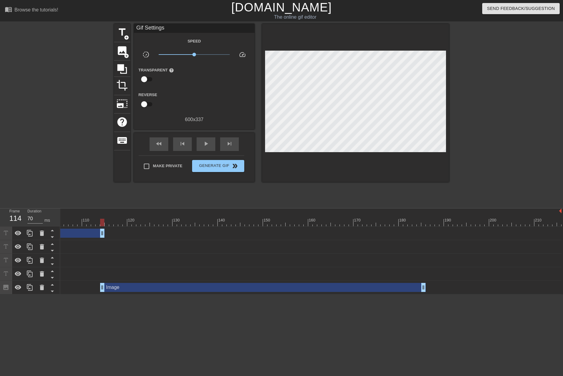
drag, startPoint x: 398, startPoint y: 224, endPoint x: 60, endPoint y: 220, distance: 337.5
click at [61, 220] on div "10 20 30 40 50 60 70 80 90 100 110 120 130 140 150 160" at bounding box center [311, 252] width 503 height 86
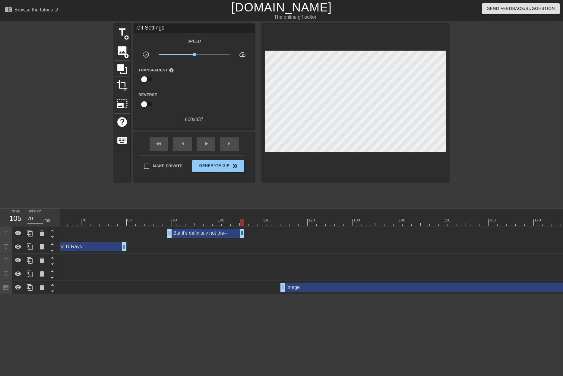
scroll to position [0, 287]
drag, startPoint x: 245, startPoint y: 231, endPoint x: 280, endPoint y: 228, distance: 35.1
click at [280, 228] on div "But it's definitely not the-- drag_handle drag_handle" at bounding box center [259, 234] width 973 height 14
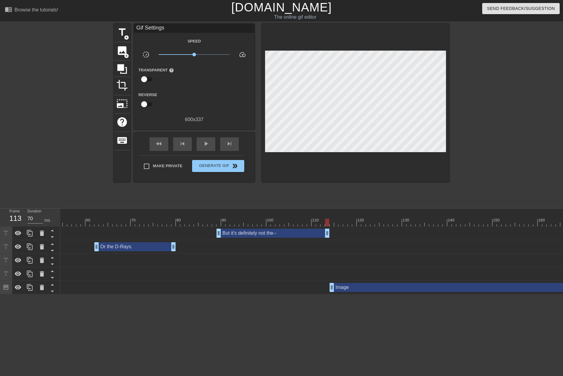
scroll to position [0, 233]
click at [88, 220] on div at bounding box center [313, 223] width 973 height 8
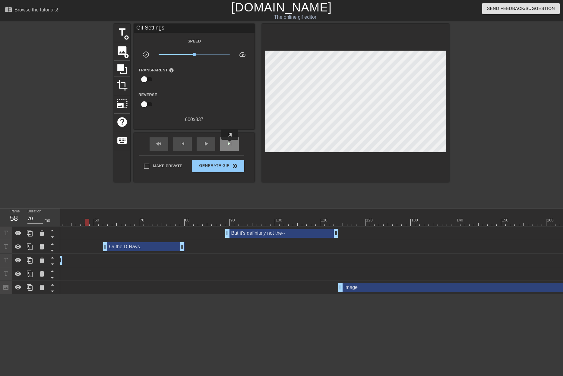
click at [230, 144] on span "skip_next" at bounding box center [229, 143] width 7 height 7
click at [231, 144] on span "skip_next" at bounding box center [229, 143] width 7 height 7
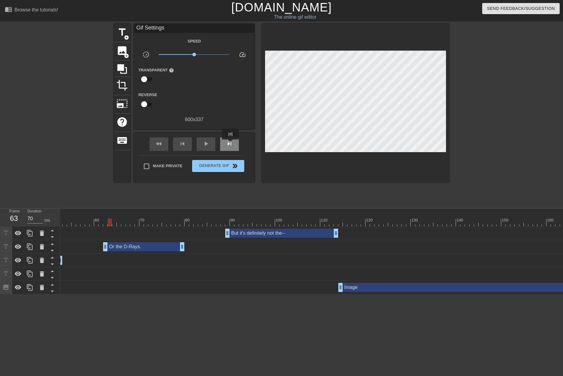
click at [231, 144] on span "skip_next" at bounding box center [229, 143] width 7 height 7
click at [232, 144] on span "skip_next" at bounding box center [229, 143] width 7 height 7
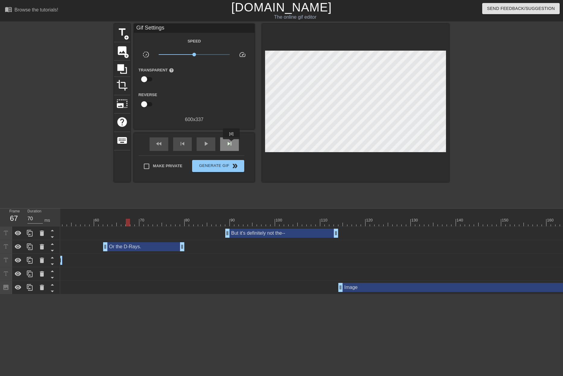
click at [232, 144] on span "skip_next" at bounding box center [229, 143] width 7 height 7
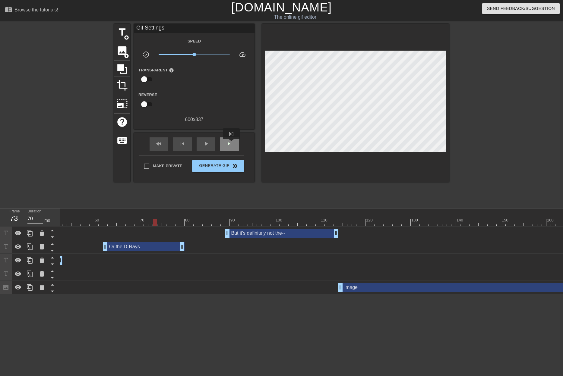
click at [232, 144] on span "skip_next" at bounding box center [229, 143] width 7 height 7
click at [229, 143] on span "skip_next" at bounding box center [229, 143] width 7 height 7
click at [229, 142] on span "skip_next" at bounding box center [229, 143] width 7 height 7
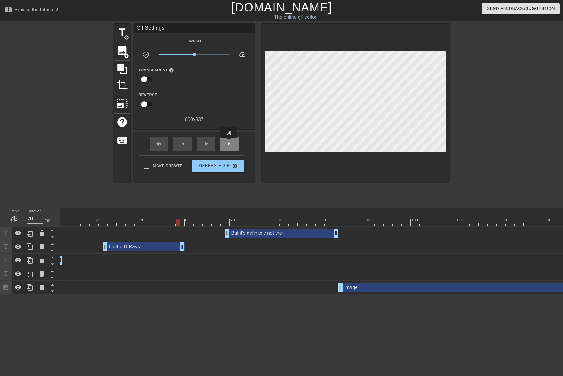
click at [229, 142] on span "skip_next" at bounding box center [229, 143] width 7 height 7
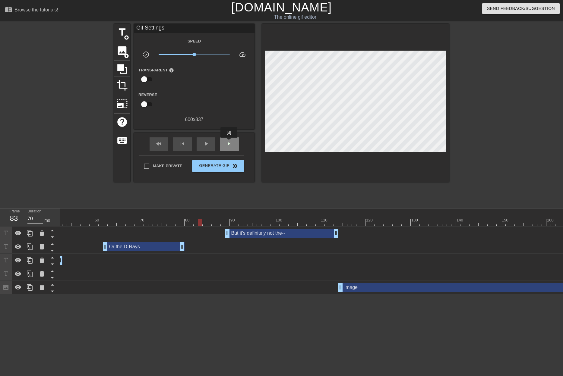
click at [229, 142] on span "skip_next" at bounding box center [229, 143] width 7 height 7
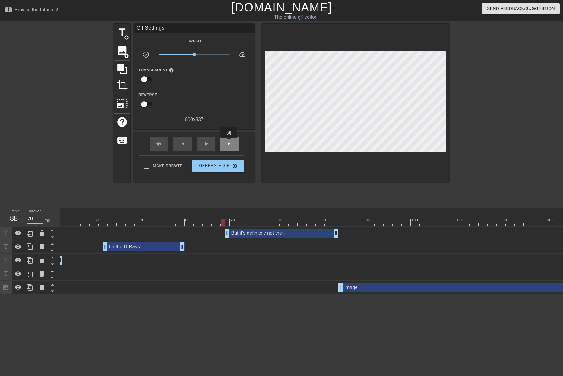
click at [229, 142] on span "skip_next" at bounding box center [229, 143] width 7 height 7
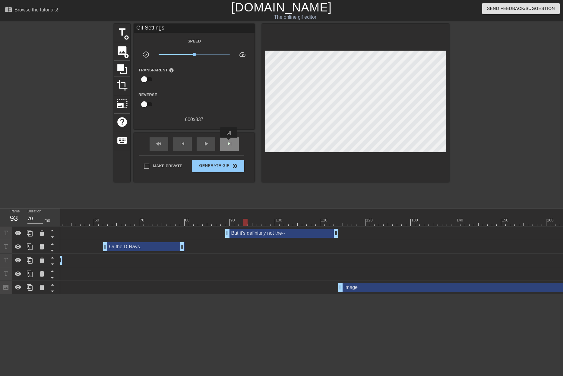
click at [229, 142] on span "skip_next" at bounding box center [229, 143] width 7 height 7
click at [228, 142] on span "skip_next" at bounding box center [229, 143] width 7 height 7
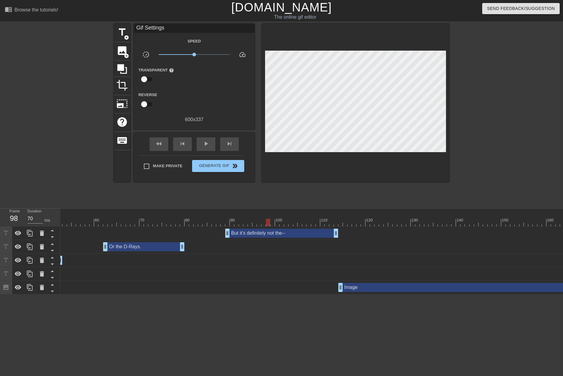
click at [394, 150] on div at bounding box center [355, 103] width 187 height 158
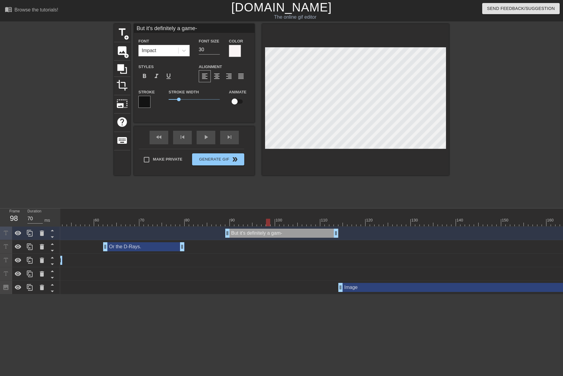
scroll to position [1, 4]
click at [224, 223] on div at bounding box center [313, 223] width 973 height 8
click at [209, 138] on div "play_arrow" at bounding box center [206, 138] width 19 height 14
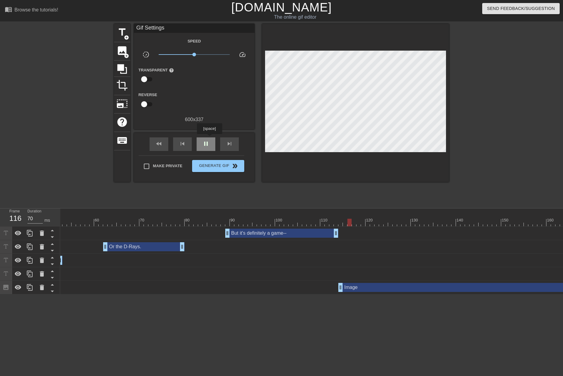
click at [209, 138] on div "pause" at bounding box center [206, 145] width 19 height 14
drag, startPoint x: 214, startPoint y: 225, endPoint x: 221, endPoint y: 203, distance: 23.2
click at [215, 224] on div at bounding box center [313, 223] width 973 height 8
click at [210, 147] on div "play_arrow" at bounding box center [206, 145] width 19 height 14
click at [210, 147] on div "pause" at bounding box center [206, 145] width 19 height 14
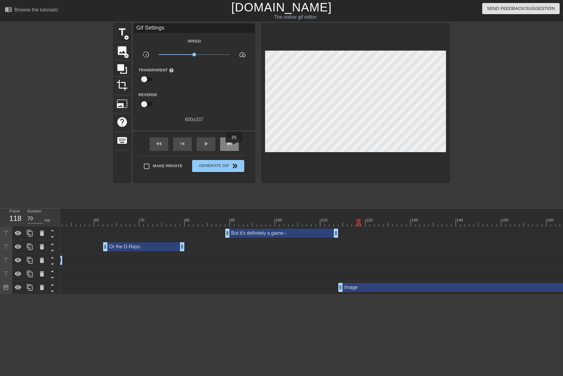
click at [234, 147] on div "skip_next" at bounding box center [229, 145] width 19 height 14
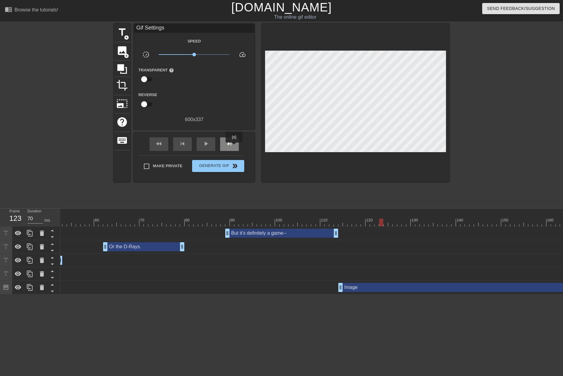
click at [234, 147] on div "skip_next" at bounding box center [229, 145] width 19 height 14
click at [231, 144] on span "skip_next" at bounding box center [229, 143] width 7 height 7
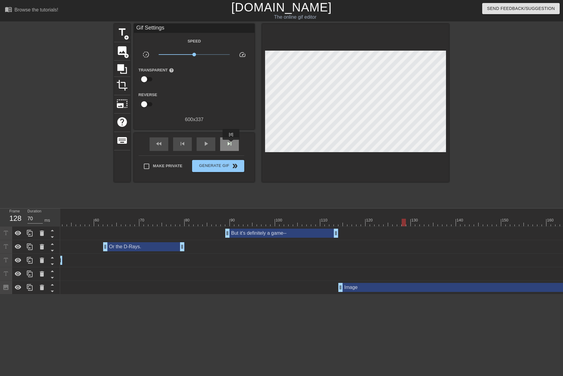
click at [231, 144] on span "skip_next" at bounding box center [229, 143] width 7 height 7
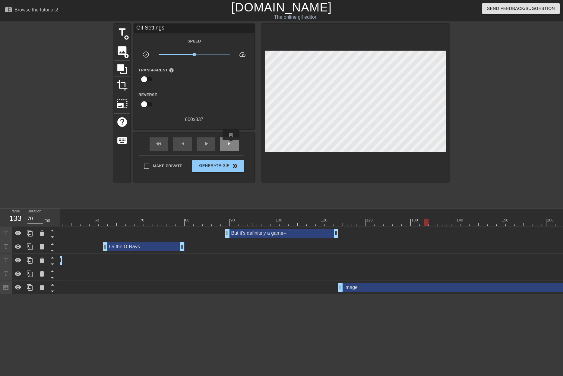
click at [231, 144] on span "skip_next" at bounding box center [229, 143] width 7 height 7
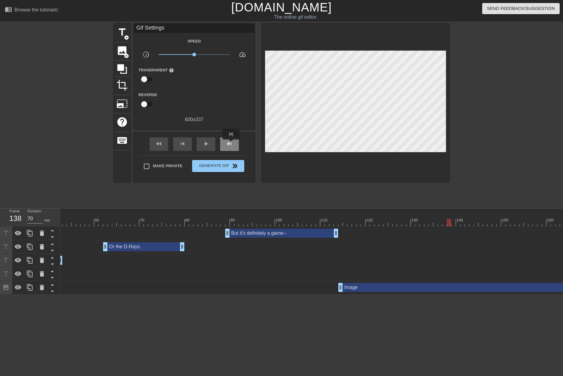
click at [231, 144] on span "skip_next" at bounding box center [229, 143] width 7 height 7
click at [231, 143] on span "skip_next" at bounding box center [229, 143] width 7 height 7
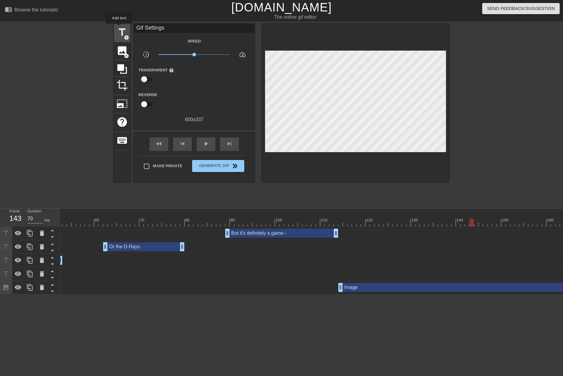
click at [119, 28] on span "title" at bounding box center [121, 32] width 11 height 11
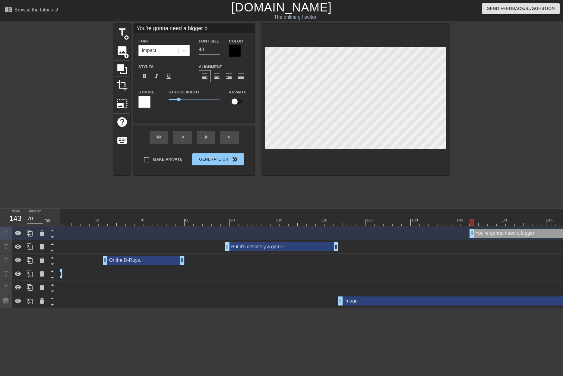
scroll to position [1, 4]
click at [366, 154] on div at bounding box center [355, 100] width 187 height 152
drag, startPoint x: 202, startPoint y: 50, endPoint x: 173, endPoint y: 53, distance: 29.7
click at [176, 53] on div "Font Impact Font Size 40 Color" at bounding box center [194, 47] width 121 height 20
click at [239, 55] on div at bounding box center [235, 51] width 12 height 12
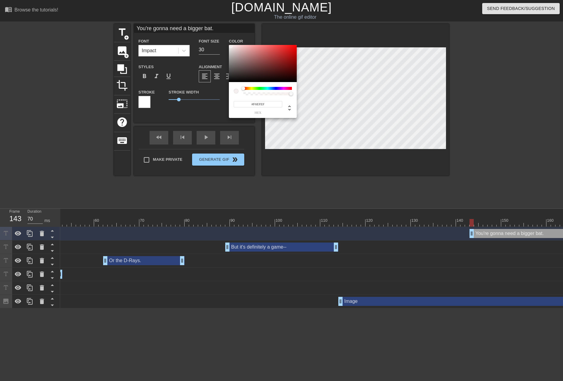
click at [231, 46] on div at bounding box center [263, 63] width 68 height 37
drag, startPoint x: 340, startPoint y: 160, endPoint x: 339, endPoint y: 153, distance: 7.5
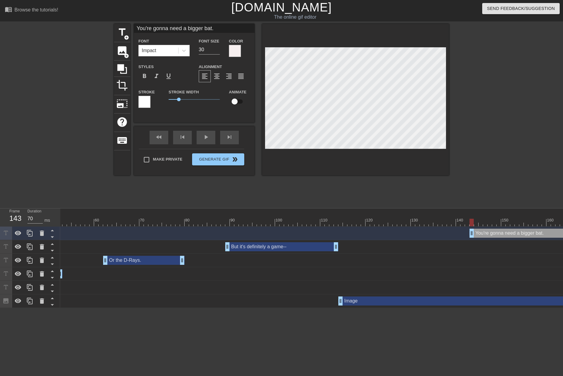
click at [151, 104] on div "Stroke" at bounding box center [148, 98] width 21 height 20
click at [147, 105] on div at bounding box center [144, 102] width 12 height 12
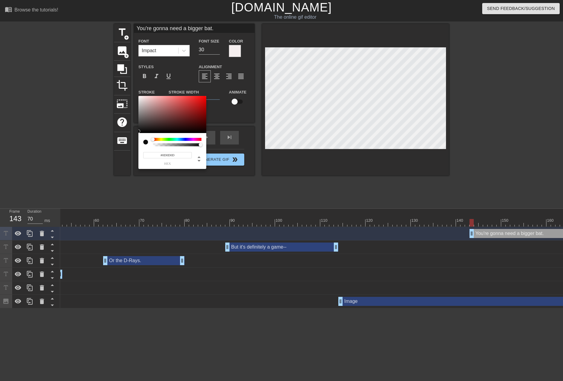
click at [140, 131] on div at bounding box center [172, 114] width 68 height 37
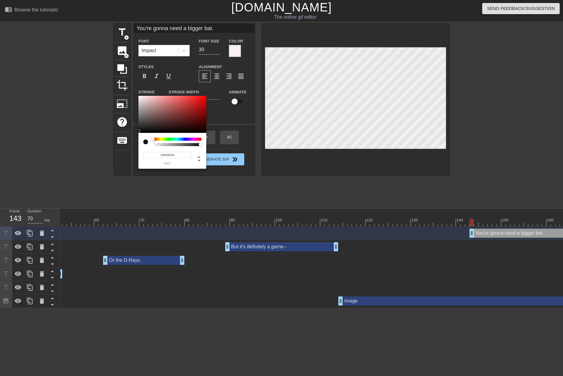
drag, startPoint x: 343, startPoint y: 165, endPoint x: 341, endPoint y: 162, distance: 3.7
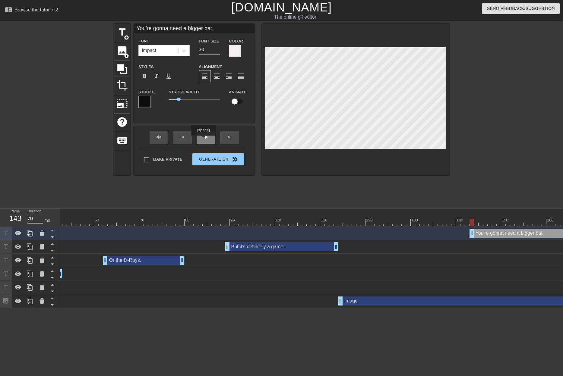
click at [204, 140] on span "play_arrow" at bounding box center [205, 137] width 7 height 7
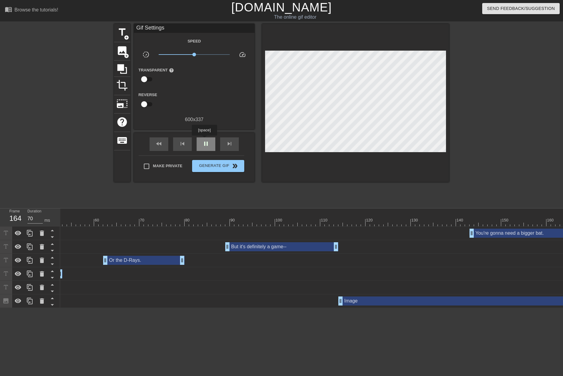
click at [204, 140] on span "pause" at bounding box center [205, 143] width 7 height 7
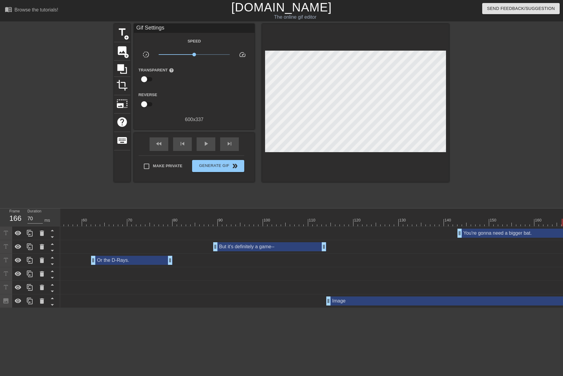
scroll to position [0, 471]
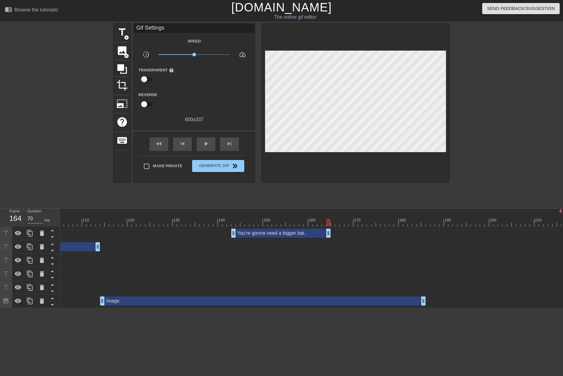
drag, startPoint x: 558, startPoint y: 236, endPoint x: 328, endPoint y: 215, distance: 230.8
click at [328, 215] on div "10 20 30 40 50 60 70 80 90 100 110 120 130 140 150 160" at bounding box center [311, 259] width 503 height 100
click at [195, 219] on div at bounding box center [75, 223] width 973 height 8
click at [205, 144] on span "play_arrow" at bounding box center [205, 143] width 7 height 7
click at [205, 144] on span "pause" at bounding box center [205, 143] width 7 height 7
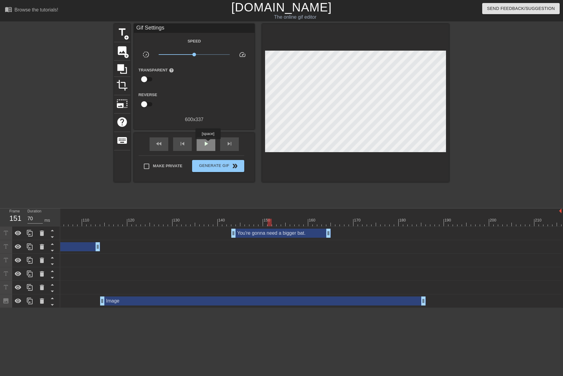
click at [208, 144] on span "play_arrow" at bounding box center [205, 143] width 7 height 7
click at [208, 144] on span "pause" at bounding box center [205, 143] width 7 height 7
drag, startPoint x: 330, startPoint y: 233, endPoint x: 307, endPoint y: 229, distance: 23.0
drag, startPoint x: 232, startPoint y: 230, endPoint x: 217, endPoint y: 230, distance: 14.8
click at [217, 230] on div "You're gonna need a bigger bat. drag_handle drag_handle" at bounding box center [75, 233] width 973 height 9
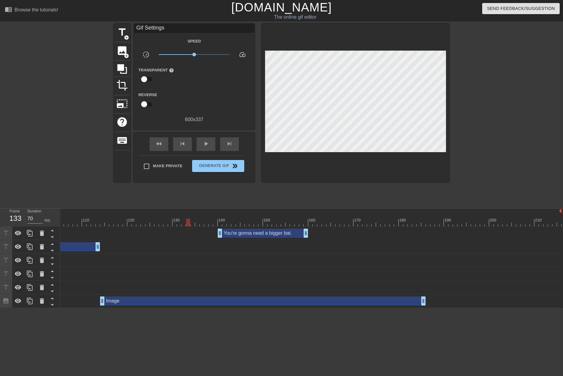
click at [188, 220] on div "10 20 30 40 50 60 70 80 90 100 110 120 130 140 150 160" at bounding box center [75, 218] width 973 height 18
click at [114, 221] on div at bounding box center [75, 223] width 973 height 8
click at [205, 145] on span "play_arrow" at bounding box center [205, 143] width 7 height 7
click at [205, 145] on span "pause" at bounding box center [205, 143] width 7 height 7
drag, startPoint x: 216, startPoint y: 233, endPoint x: 193, endPoint y: 231, distance: 22.5
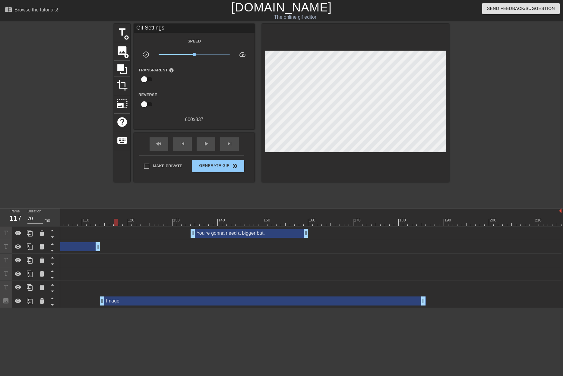
click at [115, 218] on div at bounding box center [114, 220] width 1 height 6
click at [209, 146] on span "play_arrow" at bounding box center [205, 143] width 7 height 7
click at [209, 146] on span "pause" at bounding box center [205, 143] width 7 height 7
click at [171, 217] on div at bounding box center [170, 219] width 5 height 8
click at [204, 146] on span "play_arrow" at bounding box center [205, 143] width 7 height 7
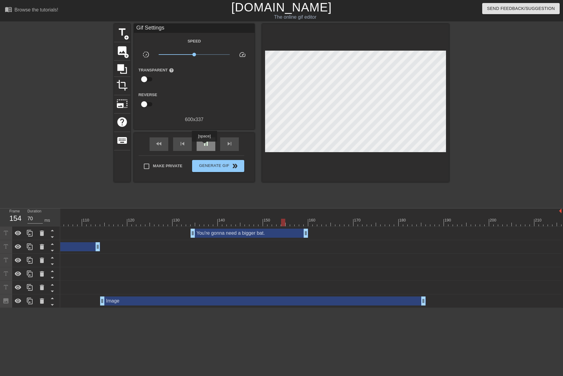
click at [204, 146] on span "pause" at bounding box center [205, 143] width 7 height 7
drag, startPoint x: 192, startPoint y: 235, endPoint x: 185, endPoint y: 234, distance: 7.3
click at [124, 220] on div at bounding box center [75, 223] width 973 height 8
click at [211, 147] on div "play_arrow" at bounding box center [206, 145] width 19 height 14
click at [211, 147] on div "pause" at bounding box center [206, 145] width 19 height 14
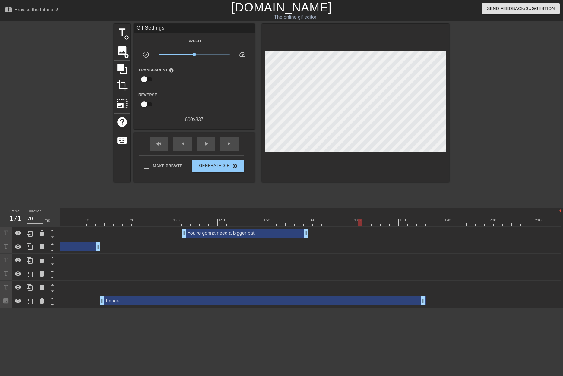
click at [149, 221] on div at bounding box center [75, 223] width 973 height 8
click at [207, 148] on div "play_arrow" at bounding box center [206, 145] width 19 height 14
click at [207, 148] on div "pause" at bounding box center [206, 145] width 19 height 14
click at [163, 220] on div at bounding box center [75, 223] width 973 height 8
click at [211, 147] on div "play_arrow" at bounding box center [206, 145] width 19 height 14
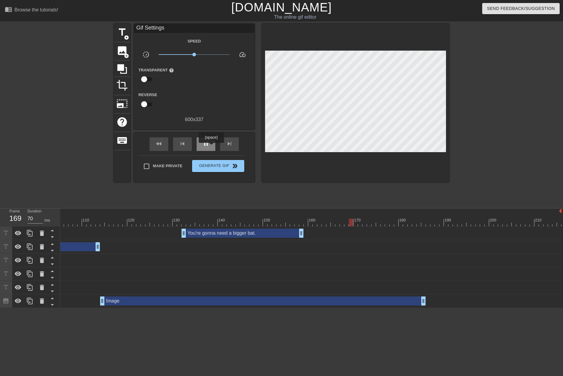
click at [211, 147] on div "pause" at bounding box center [206, 145] width 19 height 14
click at [156, 140] on span "fast_rewind" at bounding box center [158, 143] width 7 height 7
click at [203, 144] on span "play_arrow" at bounding box center [205, 143] width 7 height 7
click at [210, 144] on div "pause" at bounding box center [206, 145] width 19 height 14
drag, startPoint x: 184, startPoint y: 230, endPoint x: 188, endPoint y: 230, distance: 3.6
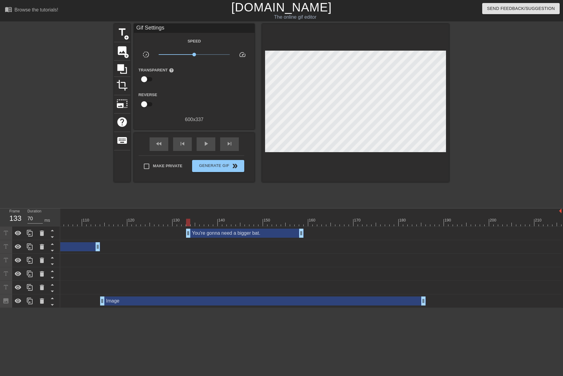
click at [168, 220] on div at bounding box center [75, 223] width 973 height 8
click at [211, 140] on div "play_arrow" at bounding box center [206, 145] width 19 height 14
click at [211, 140] on div "pause" at bounding box center [206, 145] width 19 height 14
drag, startPoint x: 301, startPoint y: 231, endPoint x: 304, endPoint y: 231, distance: 3.3
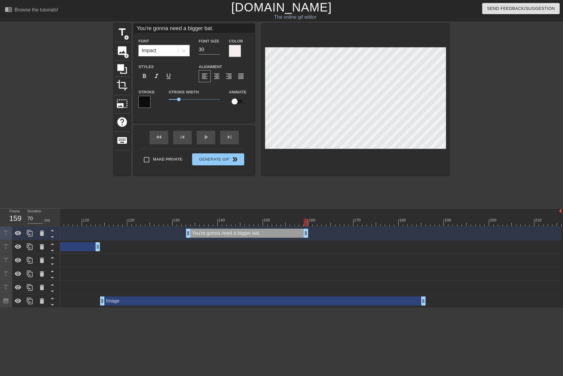
click at [169, 220] on div at bounding box center [75, 223] width 973 height 8
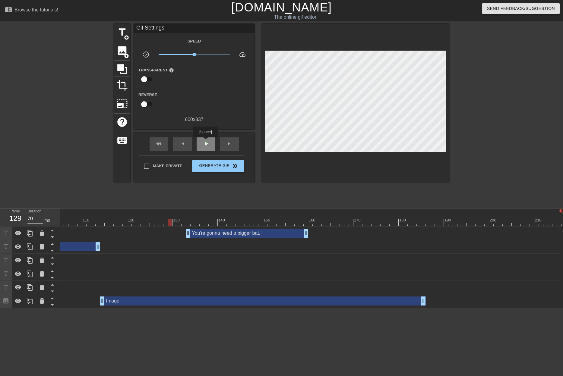
click at [206, 142] on div "play_arrow" at bounding box center [206, 145] width 19 height 14
click at [211, 141] on div "pause" at bounding box center [206, 145] width 19 height 14
click at [186, 144] on div "skip_previous" at bounding box center [182, 145] width 19 height 14
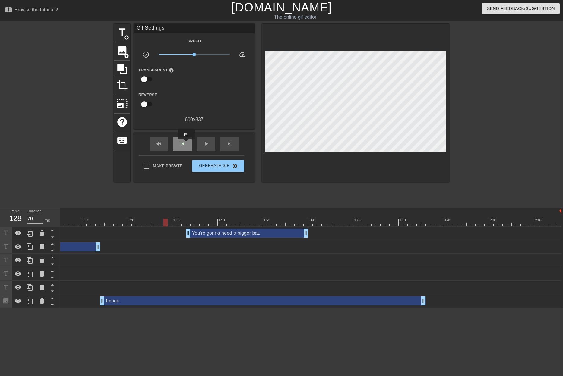
click at [186, 144] on div "skip_previous" at bounding box center [182, 145] width 19 height 14
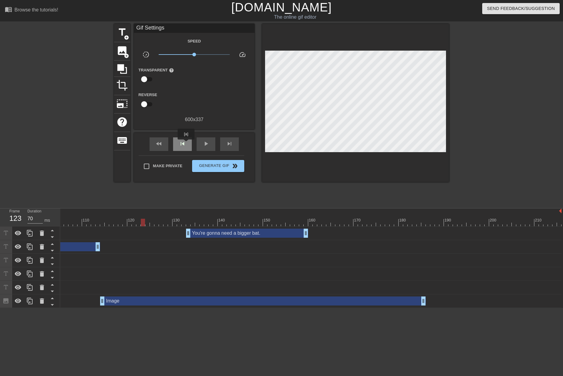
click at [186, 144] on div "skip_previous" at bounding box center [182, 145] width 19 height 14
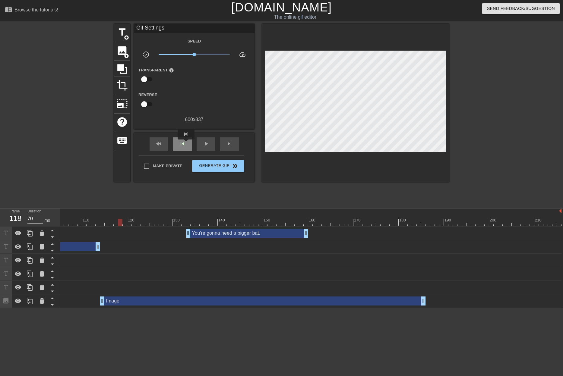
click at [186, 144] on div "skip_previous" at bounding box center [182, 145] width 19 height 14
click at [186, 145] on div "skip_previous" at bounding box center [182, 145] width 19 height 14
click at [186, 145] on span "skip_previous" at bounding box center [182, 143] width 7 height 7
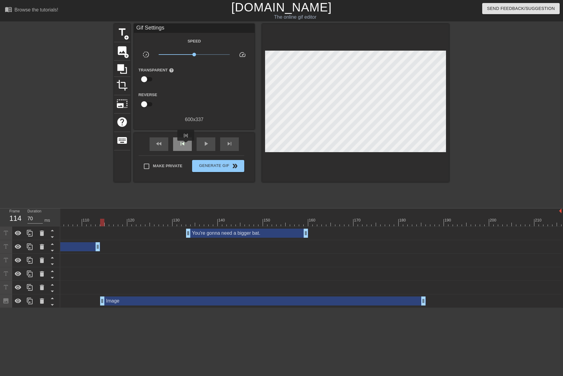
click at [186, 145] on span "skip_previous" at bounding box center [182, 143] width 7 height 7
click at [228, 144] on span "skip_next" at bounding box center [229, 143] width 7 height 7
click at [229, 144] on span "skip_next" at bounding box center [229, 143] width 7 height 7
click at [122, 48] on span "image" at bounding box center [121, 50] width 11 height 11
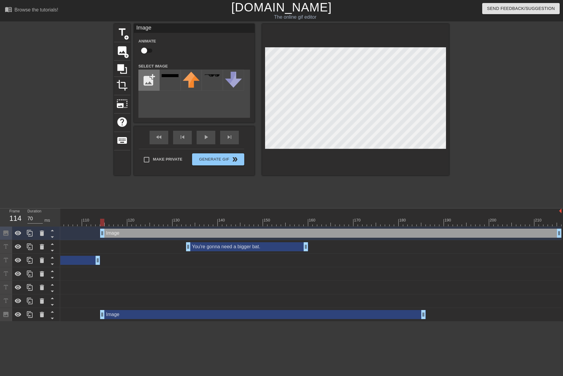
click at [150, 81] on input "file" at bounding box center [149, 80] width 21 height 21
click at [173, 82] on img at bounding box center [170, 80] width 17 height 16
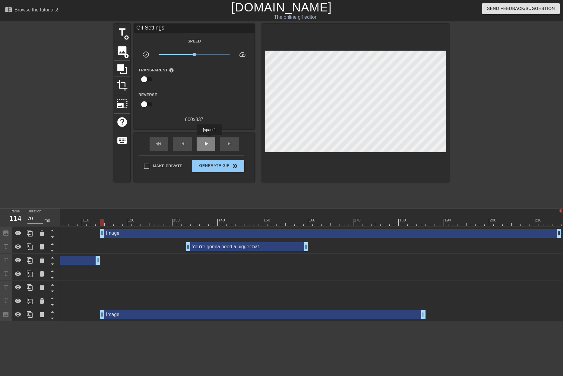
click at [209, 140] on span "play_arrow" at bounding box center [205, 143] width 7 height 7
click at [209, 140] on span "pause" at bounding box center [205, 143] width 7 height 7
click at [100, 223] on div at bounding box center [75, 223] width 973 height 8
click at [235, 145] on div "skip_next" at bounding box center [229, 145] width 19 height 14
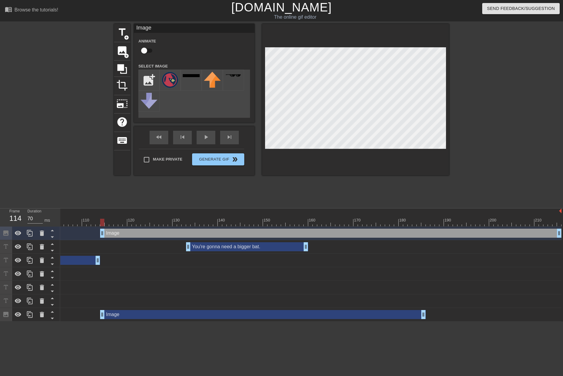
click at [148, 51] on input "checkbox" at bounding box center [144, 50] width 34 height 11
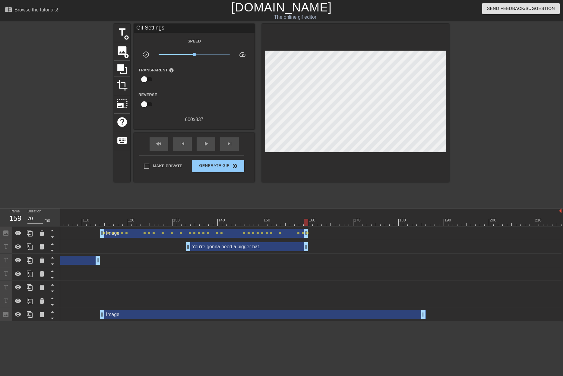
drag, startPoint x: 529, startPoint y: 226, endPoint x: 305, endPoint y: 203, distance: 225.9
click at [305, 203] on div "menu_book Browse the tutorials! [DOMAIN_NAME] The online gif editor Send Feedba…" at bounding box center [281, 161] width 563 height 322
click at [209, 144] on span "play_arrow" at bounding box center [205, 143] width 7 height 7
click at [209, 144] on span "pause" at bounding box center [205, 143] width 7 height 7
click at [86, 220] on div at bounding box center [75, 223] width 973 height 8
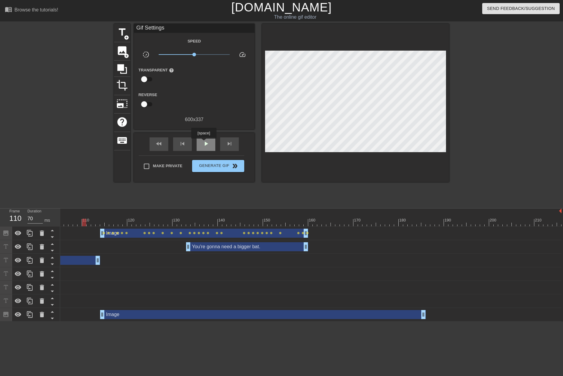
click at [204, 143] on span "play_arrow" at bounding box center [205, 143] width 7 height 7
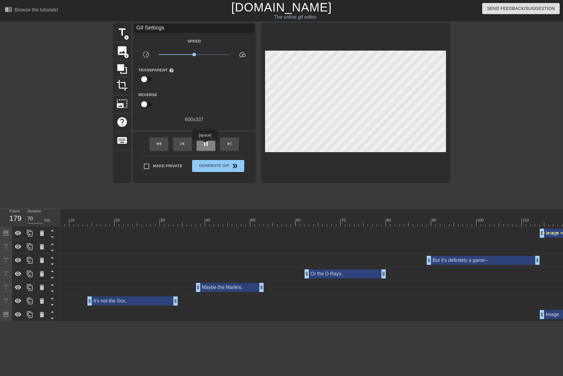
click at [205, 145] on span "pause" at bounding box center [205, 143] width 7 height 7
drag, startPoint x: 429, startPoint y: 260, endPoint x: 437, endPoint y: 259, distance: 8.5
click at [381, 220] on div at bounding box center [515, 223] width 973 height 8
click at [210, 146] on div "play_arrow" at bounding box center [206, 145] width 19 height 14
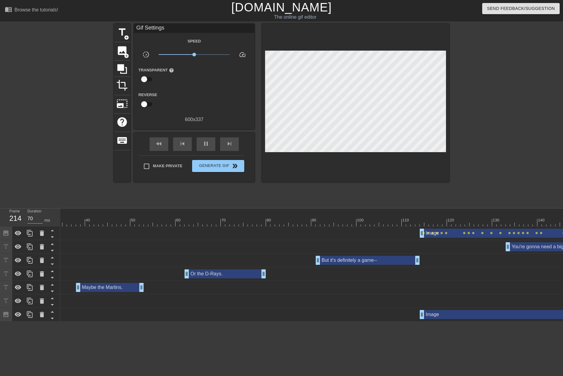
scroll to position [0, 172]
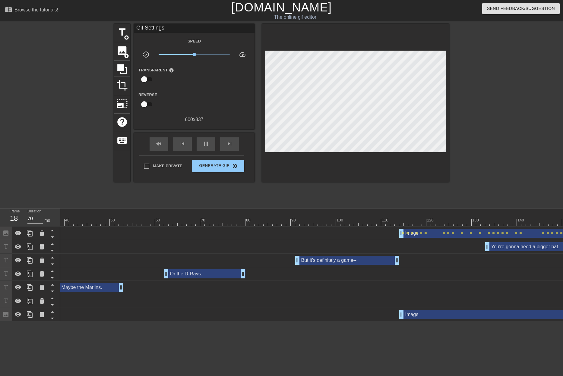
drag, startPoint x: 391, startPoint y: 219, endPoint x: 386, endPoint y: 217, distance: 5.3
click at [391, 219] on div at bounding box center [374, 223] width 973 height 8
click at [211, 144] on div "play_arrow" at bounding box center [206, 145] width 19 height 14
click at [211, 144] on div "pause" at bounding box center [206, 145] width 19 height 14
drag, startPoint x: 488, startPoint y: 250, endPoint x: 496, endPoint y: 250, distance: 8.1
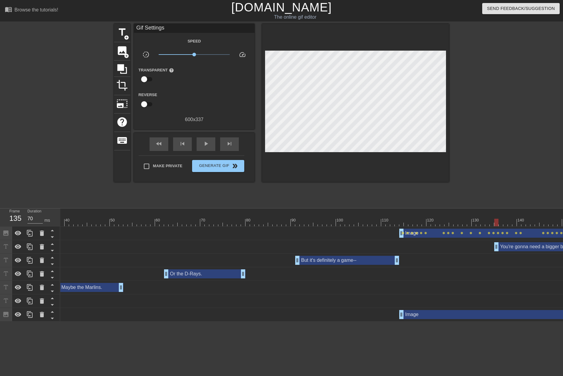
click at [398, 220] on div at bounding box center [374, 223] width 973 height 8
click at [202, 147] on div "play_arrow" at bounding box center [206, 145] width 19 height 14
click at [201, 146] on div "pause" at bounding box center [206, 145] width 19 height 14
click at [527, 249] on div "You're gonna need a bigger bat. drag_handle drag_handle" at bounding box center [550, 247] width 113 height 9
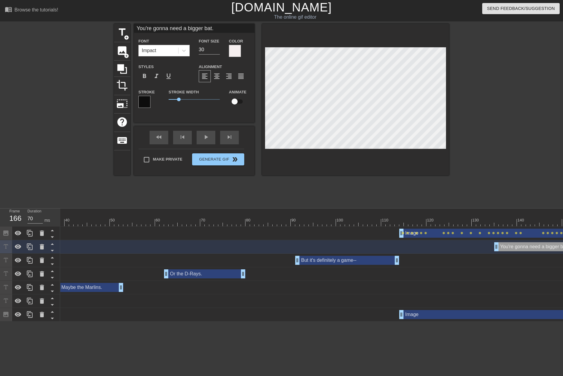
click at [367, 162] on div at bounding box center [355, 100] width 187 height 152
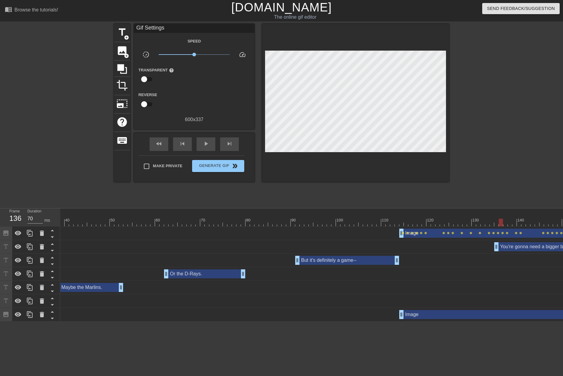
click at [502, 222] on div at bounding box center [374, 223] width 973 height 8
click at [210, 140] on div "play_arrow" at bounding box center [206, 145] width 19 height 14
click at [208, 139] on div "pause" at bounding box center [206, 145] width 19 height 14
click at [232, 142] on span "skip_next" at bounding box center [229, 143] width 7 height 7
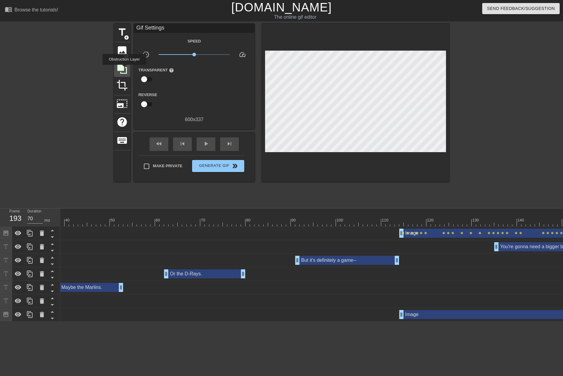
click at [124, 69] on icon at bounding box center [121, 68] width 11 height 11
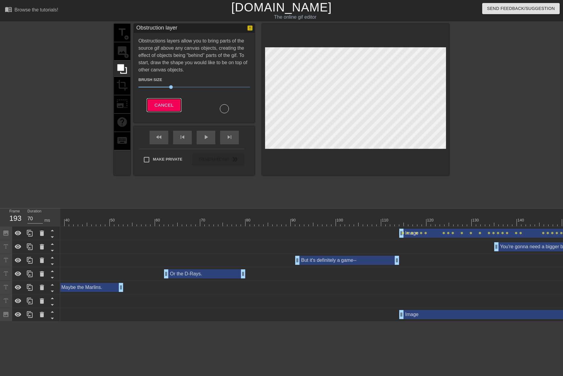
click at [175, 107] on button "Cancel" at bounding box center [163, 105] width 33 height 13
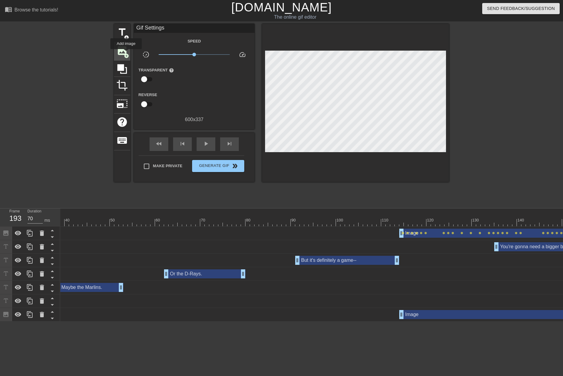
click at [126, 53] on span "add_circle" at bounding box center [126, 55] width 5 height 5
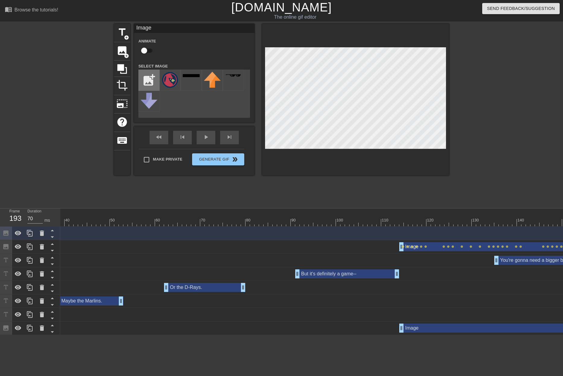
click at [147, 75] on input "file" at bounding box center [149, 80] width 21 height 21
click at [151, 77] on input "file" at bounding box center [149, 80] width 21 height 21
drag, startPoint x: 168, startPoint y: 84, endPoint x: 185, endPoint y: 84, distance: 17.5
click at [167, 84] on img at bounding box center [170, 83] width 17 height 23
click at [147, 52] on input "checkbox" at bounding box center [144, 50] width 34 height 11
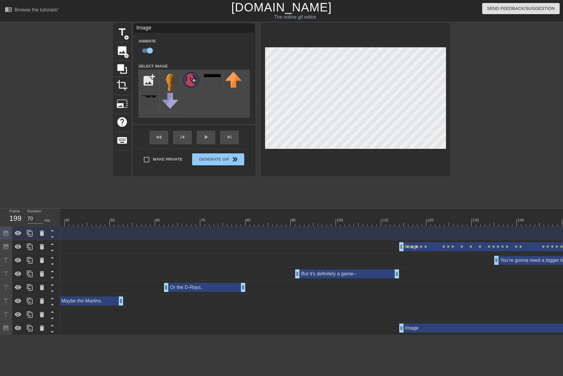
click at [351, 44] on div at bounding box center [355, 100] width 187 height 152
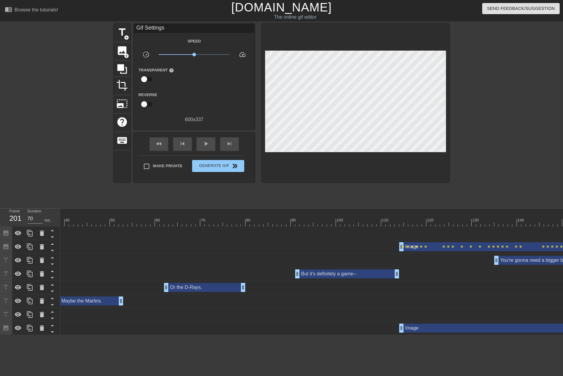
click at [293, 47] on div at bounding box center [355, 103] width 187 height 158
click at [563, 335] on html "menu_book Browse the tutorials! [DOMAIN_NAME] The online gif editor Send Feedba…" at bounding box center [281, 167] width 563 height 335
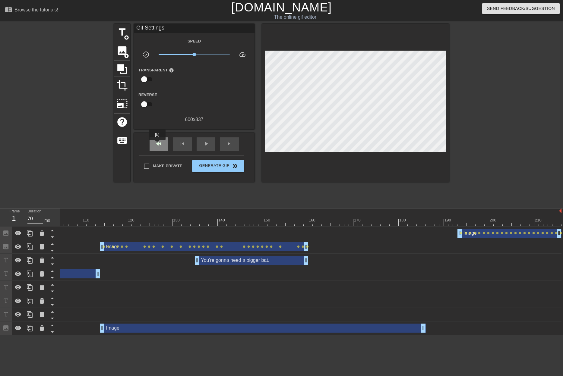
click at [157, 144] on span "fast_rewind" at bounding box center [158, 143] width 7 height 7
click at [160, 144] on span "fast_rewind" at bounding box center [158, 143] width 7 height 7
drag, startPoint x: 155, startPoint y: 144, endPoint x: 169, endPoint y: 142, distance: 13.7
click at [156, 144] on span "fast_rewind" at bounding box center [158, 143] width 7 height 7
click at [205, 145] on span "play_arrow" at bounding box center [205, 143] width 7 height 7
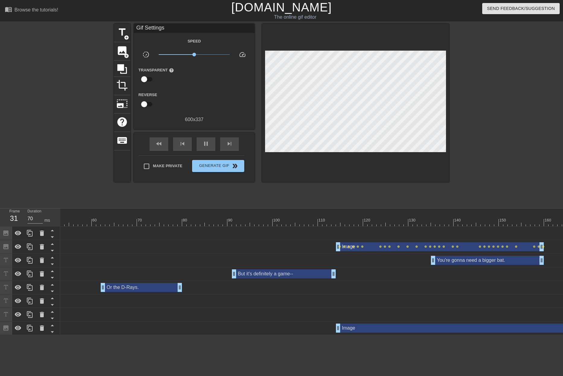
scroll to position [0, 239]
drag, startPoint x: 429, startPoint y: 259, endPoint x: 443, endPoint y: 261, distance: 14.6
click at [367, 220] on div at bounding box center [307, 223] width 973 height 8
click at [209, 144] on span "play_arrow" at bounding box center [205, 143] width 7 height 7
drag, startPoint x: 445, startPoint y: 262, endPoint x: 440, endPoint y: 261, distance: 5.5
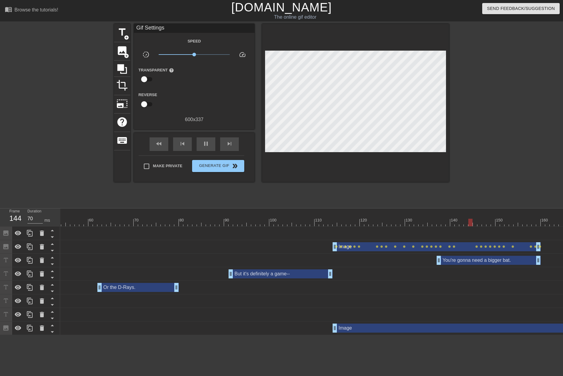
click at [426, 223] on div at bounding box center [307, 223] width 973 height 8
click at [212, 143] on div "play_arrow" at bounding box center [206, 145] width 19 height 14
drag, startPoint x: 439, startPoint y: 263, endPoint x: 436, endPoint y: 263, distance: 3.3
click at [404, 217] on div at bounding box center [403, 219] width 5 height 8
click at [207, 144] on span "play_arrow" at bounding box center [205, 143] width 7 height 7
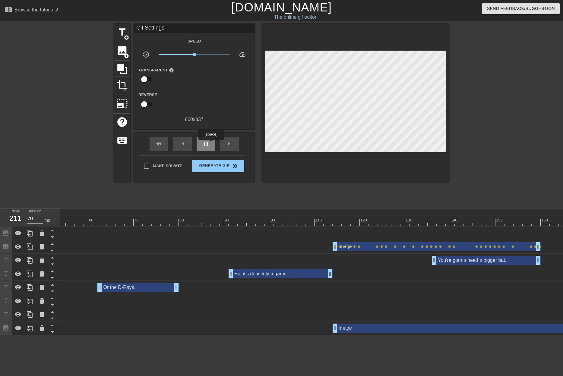
click at [211, 144] on div "pause" at bounding box center [206, 145] width 19 height 14
click at [515, 223] on div at bounding box center [307, 223] width 973 height 8
click at [205, 144] on span "play_arrow" at bounding box center [205, 143] width 7 height 7
click at [206, 144] on span "pause" at bounding box center [205, 143] width 7 height 7
click at [187, 143] on div "skip_previous" at bounding box center [182, 145] width 19 height 14
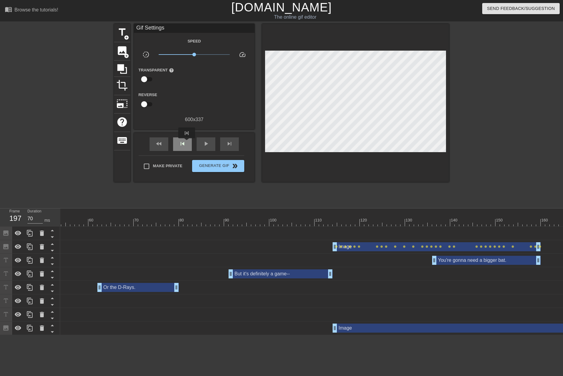
click at [187, 143] on div "skip_previous" at bounding box center [182, 145] width 19 height 14
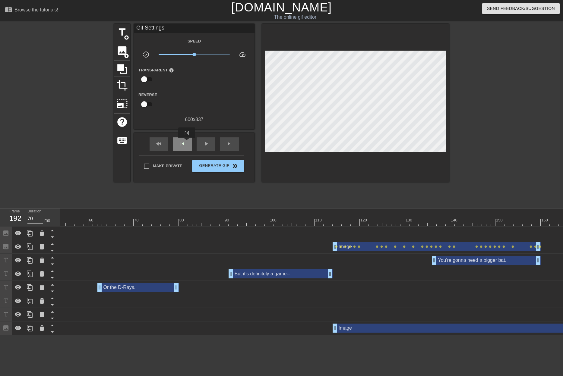
click at [187, 143] on div "skip_previous" at bounding box center [182, 145] width 19 height 14
click at [232, 143] on span "skip_next" at bounding box center [229, 143] width 7 height 7
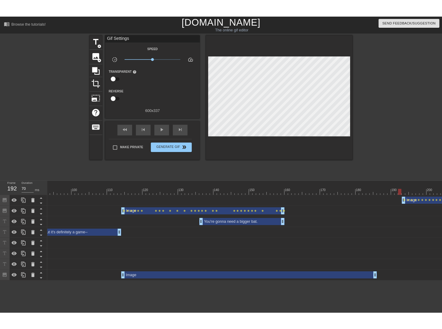
scroll to position [0, 471]
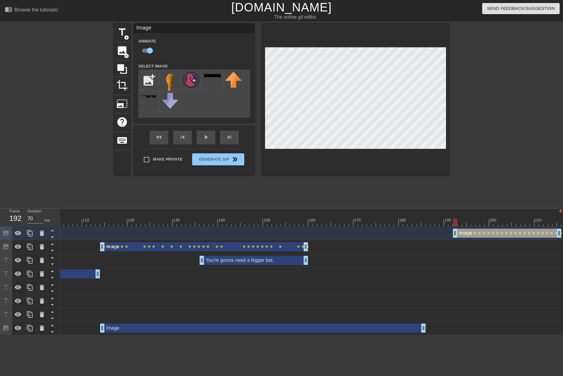
click at [452, 117] on div "title add_circle image add_circle crop photo_size_select_large help keyboard Im…" at bounding box center [281, 114] width 563 height 181
click at [438, 214] on div at bounding box center [75, 212] width 973 height 6
click at [435, 216] on div "10 20 30 40 50 60 70 80 90 100 110 120 130 140 150 160" at bounding box center [75, 218] width 973 height 18
click at [404, 216] on div at bounding box center [405, 219] width 5 height 8
click at [206, 132] on div "Image Animate Select Image add_photo_alternate fast_rewind skip_previous play_a…" at bounding box center [194, 100] width 121 height 152
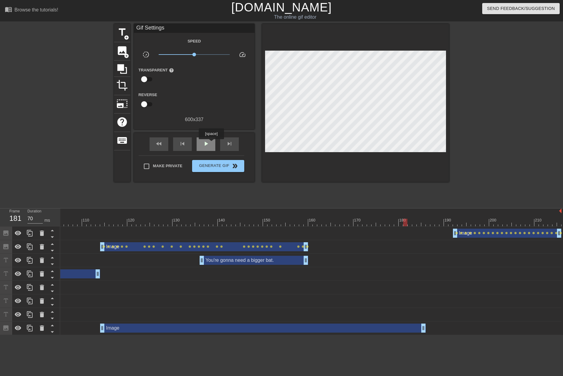
click at [211, 144] on div "play_arrow" at bounding box center [206, 145] width 19 height 14
click at [211, 144] on div "pause" at bounding box center [206, 145] width 19 height 14
click at [442, 219] on div at bounding box center [75, 223] width 973 height 8
click at [232, 143] on span "skip_next" at bounding box center [229, 143] width 7 height 7
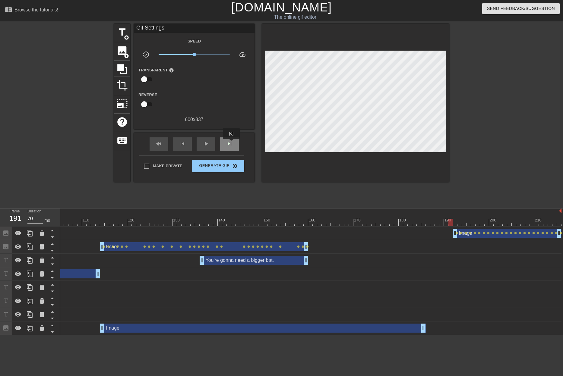
click at [232, 143] on span "skip_next" at bounding box center [229, 143] width 7 height 7
click at [184, 146] on span "skip_previous" at bounding box center [182, 143] width 7 height 7
click at [189, 144] on div "skip_previous" at bounding box center [182, 145] width 19 height 14
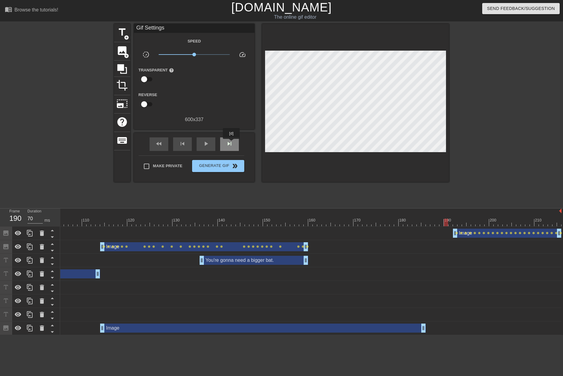
click at [232, 143] on span "skip_next" at bounding box center [229, 143] width 7 height 7
drag, startPoint x: 454, startPoint y: 236, endPoint x: 451, endPoint y: 235, distance: 3.5
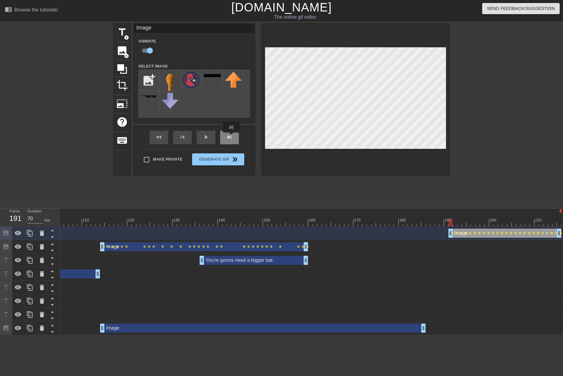
click at [232, 137] on div "skip_next" at bounding box center [229, 138] width 19 height 14
click at [422, 222] on div at bounding box center [75, 223] width 973 height 8
click at [206, 135] on div "fast_rewind skip_previous play_arrow skip_next" at bounding box center [194, 137] width 98 height 23
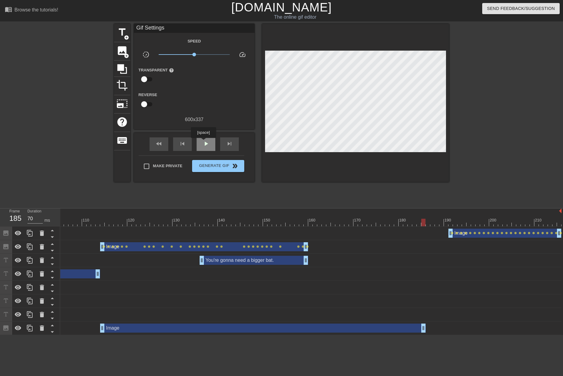
click at [205, 142] on span "play_arrow" at bounding box center [205, 143] width 7 height 7
drag, startPoint x: 206, startPoint y: 147, endPoint x: 149, endPoint y: 148, distance: 57.0
click at [206, 147] on span "pause" at bounding box center [205, 143] width 7 height 7
click at [160, 143] on span "fast_rewind" at bounding box center [158, 143] width 7 height 7
click at [212, 142] on div "play_arrow" at bounding box center [206, 145] width 19 height 14
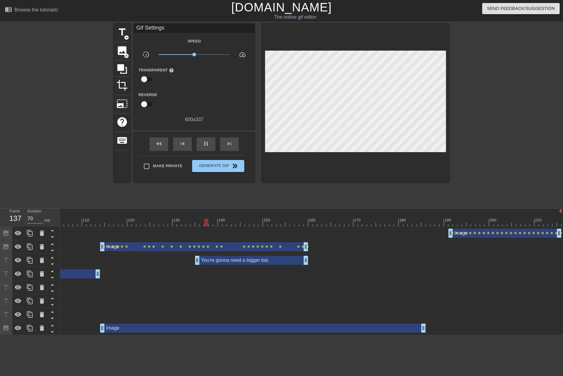
drag, startPoint x: 201, startPoint y: 259, endPoint x: 198, endPoint y: 258, distance: 3.4
click at [168, 218] on div at bounding box center [170, 219] width 5 height 8
click at [205, 143] on span "play_arrow" at bounding box center [205, 143] width 7 height 7
click at [173, 219] on div "130" at bounding box center [175, 219] width 5 height 8
click at [134, 220] on div at bounding box center [75, 223] width 973 height 8
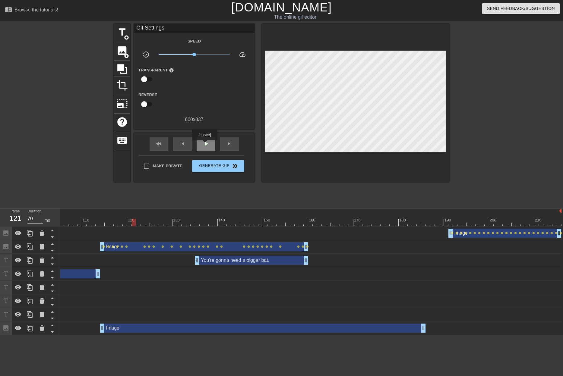
click at [205, 145] on span "play_arrow" at bounding box center [205, 143] width 7 height 7
click at [205, 145] on span "pause" at bounding box center [205, 143] width 7 height 7
click at [125, 219] on div at bounding box center [75, 223] width 973 height 8
click at [201, 144] on div "play_arrow" at bounding box center [206, 145] width 19 height 14
drag, startPoint x: 199, startPoint y: 263, endPoint x: 193, endPoint y: 261, distance: 6.8
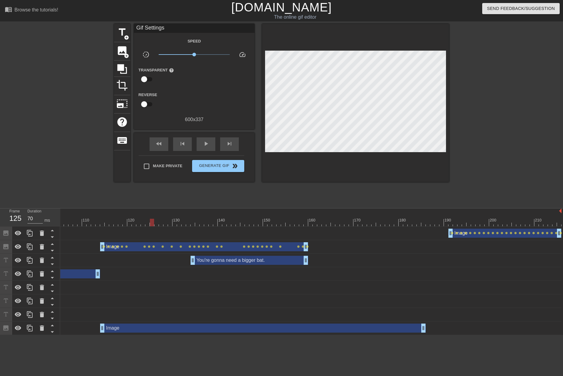
click at [152, 218] on div at bounding box center [152, 219] width 5 height 8
click at [210, 142] on div "play_arrow" at bounding box center [206, 145] width 19 height 14
drag, startPoint x: 191, startPoint y: 261, endPoint x: 187, endPoint y: 261, distance: 3.6
click at [163, 220] on div at bounding box center [75, 223] width 973 height 8
click at [204, 143] on span "play_arrow" at bounding box center [205, 143] width 7 height 7
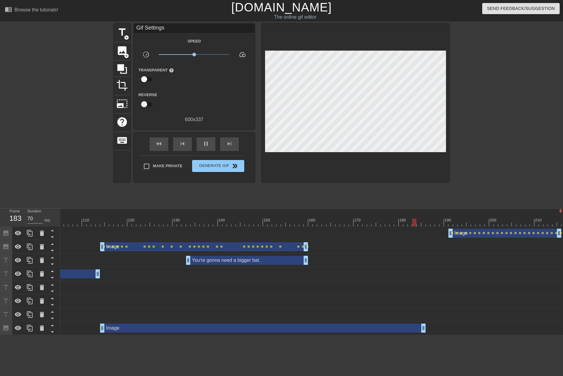
click at [128, 218] on div "120" at bounding box center [129, 219] width 5 height 8
click at [102, 217] on div at bounding box center [102, 219] width 5 height 8
click at [206, 141] on span "play_arrow" at bounding box center [205, 143] width 7 height 7
click at [215, 165] on span "Generate Gif double_arrow" at bounding box center [218, 166] width 47 height 7
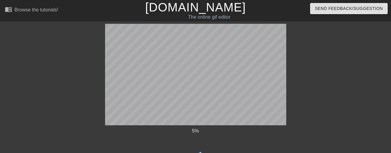
click at [391, 158] on html "menu_book Browse the tutorials! [DOMAIN_NAME] The online gif editor Send Feedba…" at bounding box center [195, 104] width 391 height 208
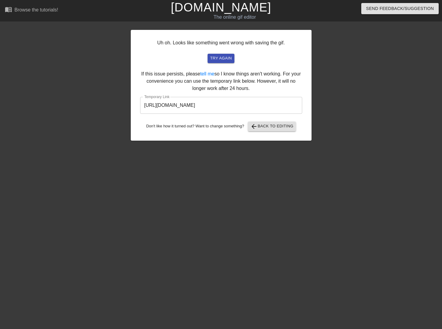
click at [175, 106] on input "[URL][DOMAIN_NAME]" at bounding box center [221, 105] width 162 height 17
click at [172, 105] on input "[URL][DOMAIN_NAME]" at bounding box center [221, 105] width 162 height 17
click at [171, 105] on input "[URL][DOMAIN_NAME]" at bounding box center [221, 105] width 162 height 17
click at [171, 104] on input "[URL][DOMAIN_NAME]" at bounding box center [221, 105] width 162 height 17
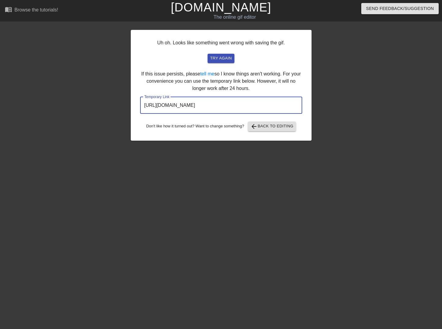
click at [171, 104] on input "[URL][DOMAIN_NAME]" at bounding box center [221, 105] width 162 height 17
